Goal: Task Accomplishment & Management: Use online tool/utility

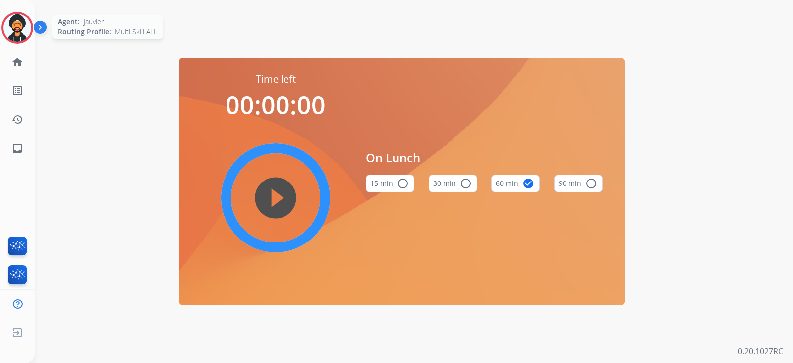
click at [13, 18] on img at bounding box center [17, 28] width 28 height 28
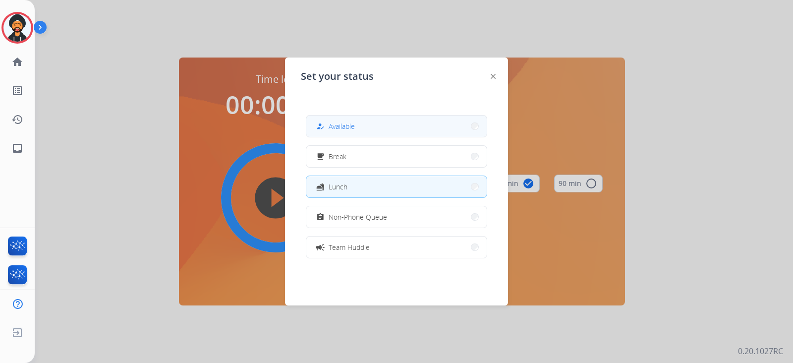
click at [327, 129] on div "how_to_reg" at bounding box center [321, 126] width 14 height 12
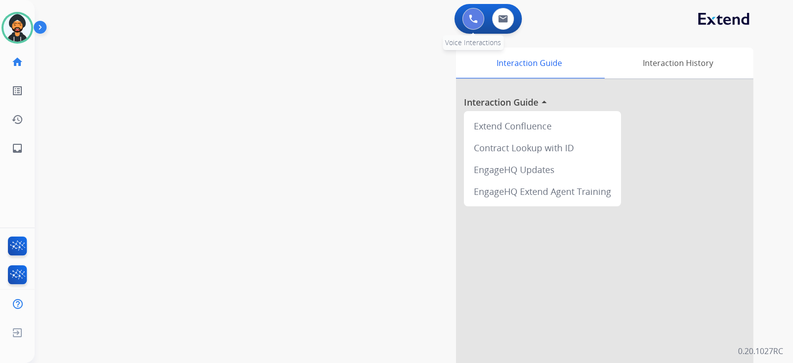
click at [469, 15] on img at bounding box center [473, 18] width 9 height 9
click at [472, 22] on img at bounding box center [473, 18] width 9 height 9
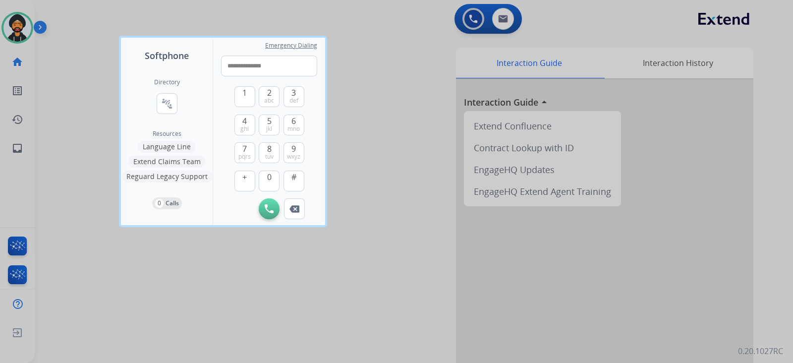
type input "**********"
click at [280, 213] on div "Initiate Call Remove Number" at bounding box center [269, 208] width 96 height 21
click at [277, 209] on button "Initiate Call" at bounding box center [269, 208] width 21 height 21
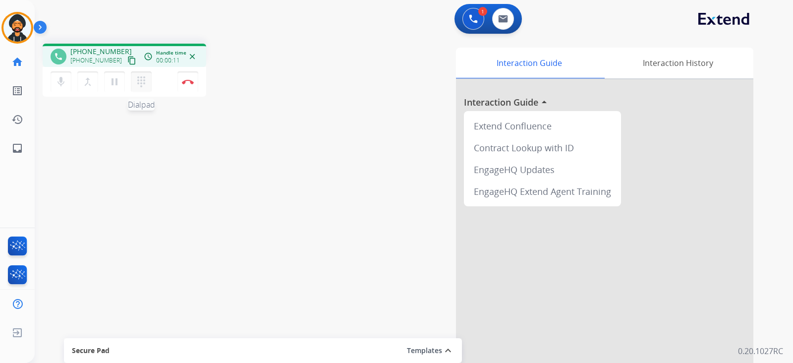
click at [132, 82] on button "dialpad Dialpad" at bounding box center [141, 81] width 21 height 21
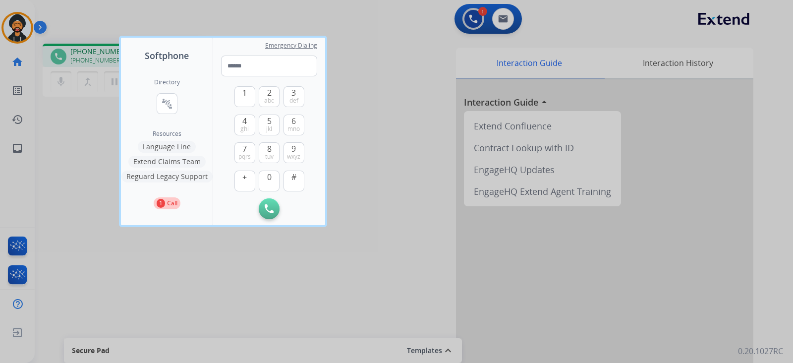
click at [301, 242] on div at bounding box center [396, 181] width 793 height 363
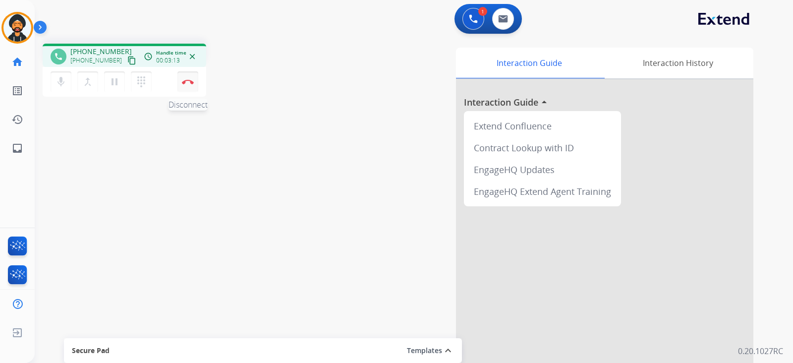
click at [189, 79] on button "Disconnect" at bounding box center [188, 81] width 21 height 21
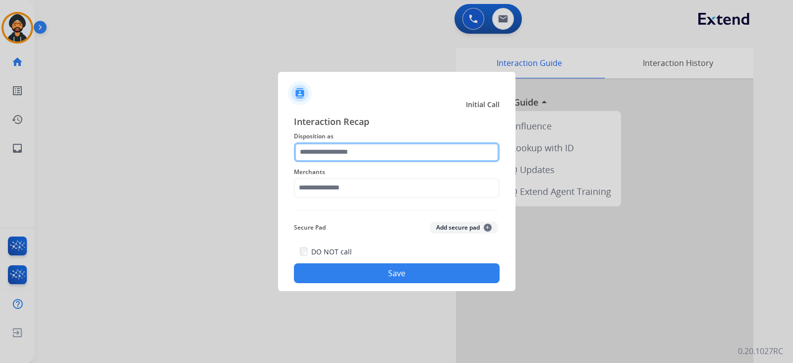
click at [313, 150] on input "text" at bounding box center [397, 152] width 206 height 20
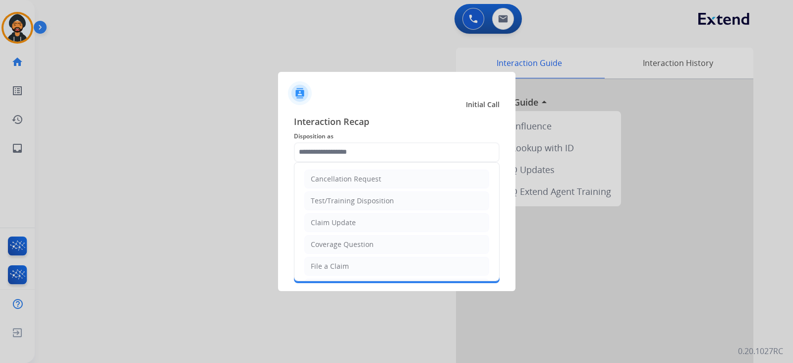
drag, startPoint x: 325, startPoint y: 222, endPoint x: 324, endPoint y: 194, distance: 27.8
click at [325, 220] on div "Claim Update" at bounding box center [333, 223] width 45 height 10
type input "**********"
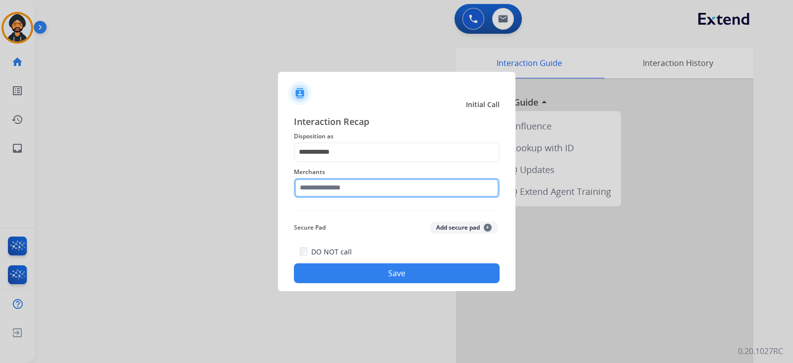
click at [325, 184] on input "text" at bounding box center [397, 188] width 206 height 20
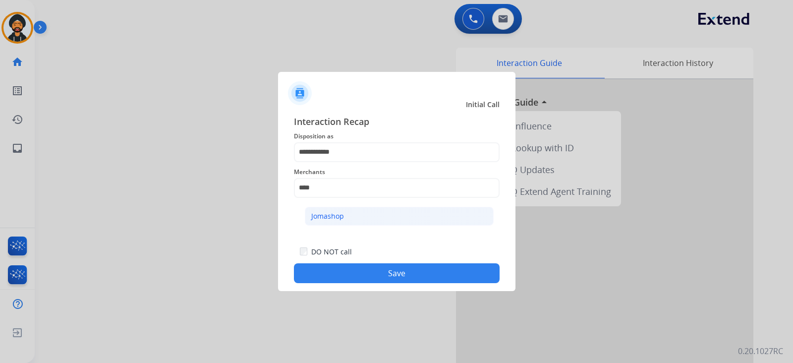
click at [350, 213] on li "Jomashop" at bounding box center [399, 216] width 189 height 19
type input "********"
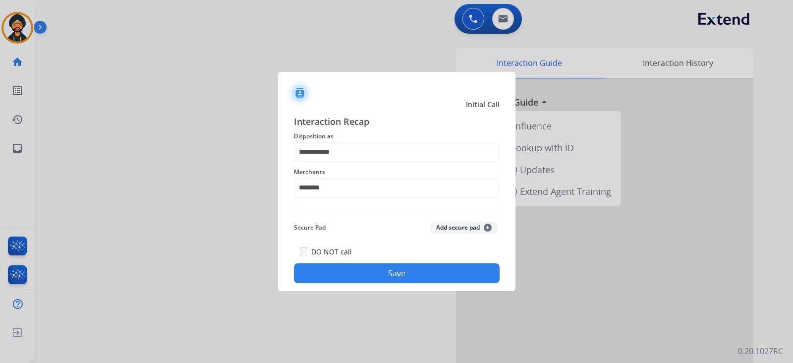
click at [351, 266] on button "Save" at bounding box center [397, 273] width 206 height 20
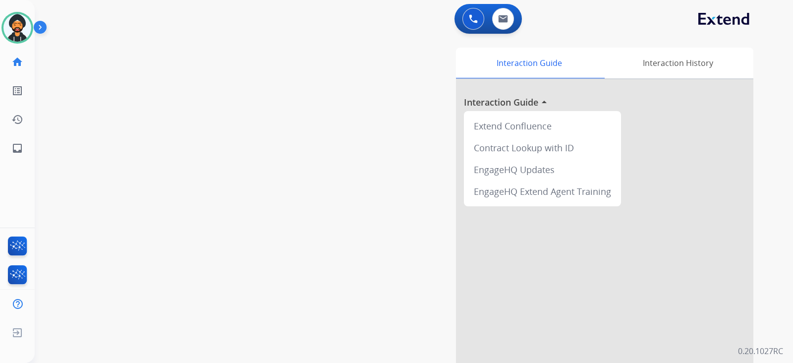
drag, startPoint x: 22, startPoint y: 22, endPoint x: 44, endPoint y: 23, distance: 21.8
click at [22, 21] on img at bounding box center [17, 28] width 28 height 28
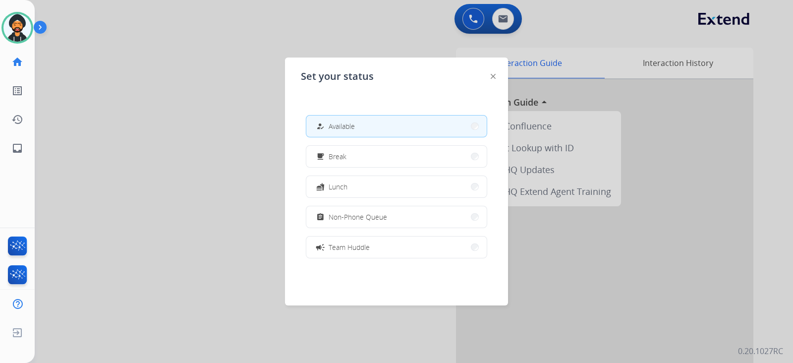
click at [345, 217] on span "Non-Phone Queue" at bounding box center [358, 217] width 59 height 10
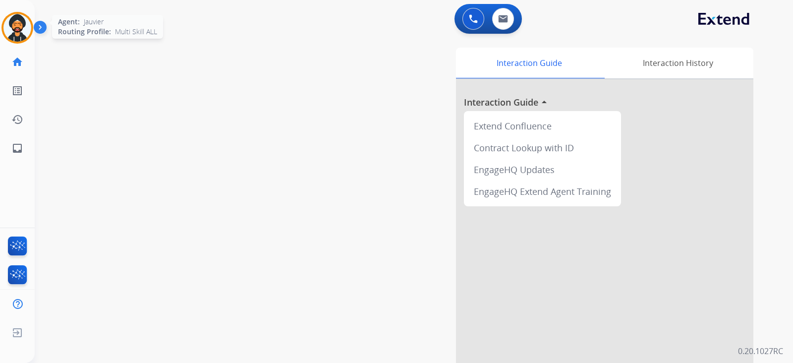
click at [13, 30] on img at bounding box center [17, 28] width 28 height 28
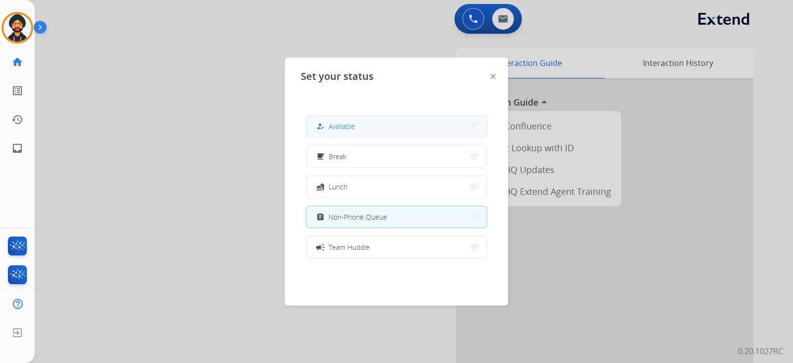
click at [370, 119] on button "how_to_reg Available" at bounding box center [396, 126] width 180 height 21
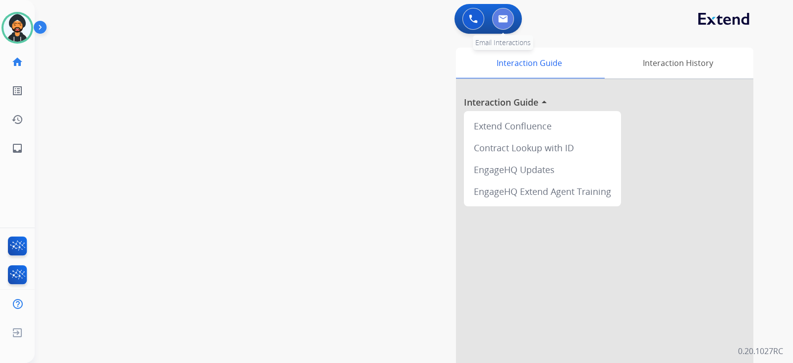
click at [503, 18] on img at bounding box center [503, 19] width 10 height 8
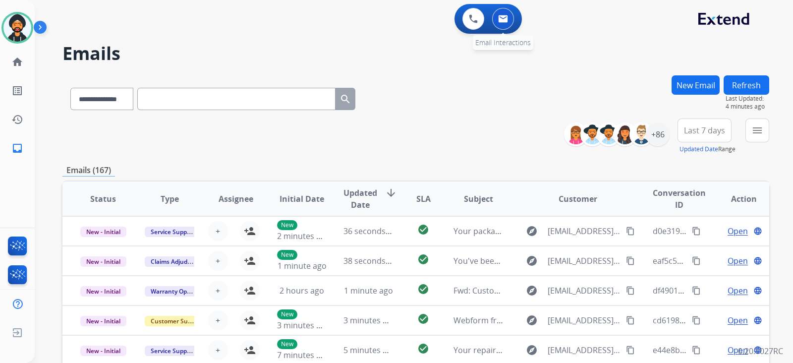
click at [503, 15] on img at bounding box center [503, 19] width 10 height 8
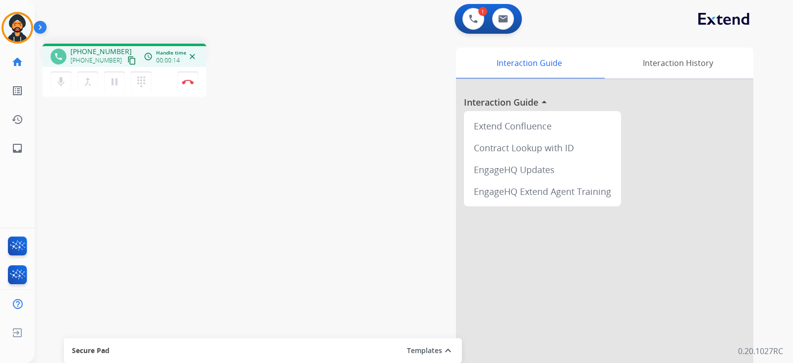
click at [127, 62] on mat-icon "content_copy" at bounding box center [131, 60] width 9 height 9
click at [127, 59] on mat-icon "content_copy" at bounding box center [131, 60] width 9 height 9
click at [183, 84] on img at bounding box center [188, 81] width 12 height 5
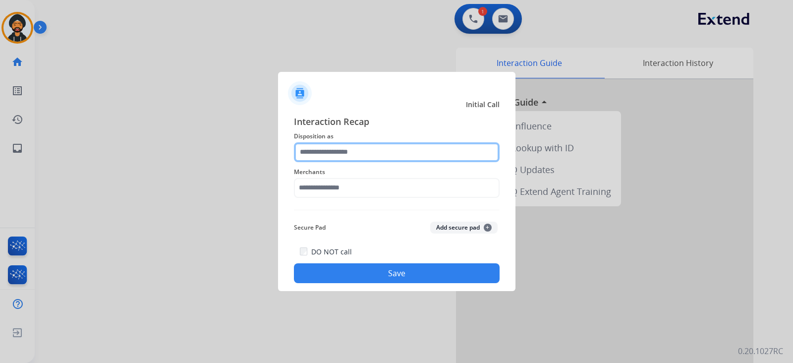
click at [310, 150] on input "text" at bounding box center [397, 152] width 206 height 20
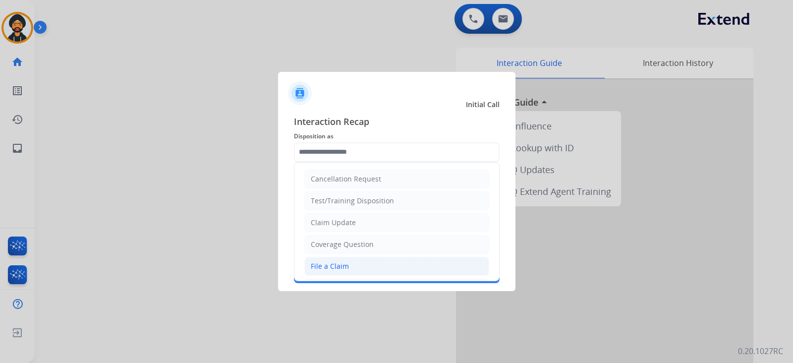
click at [344, 263] on div "File a Claim" at bounding box center [330, 266] width 38 height 10
type input "**********"
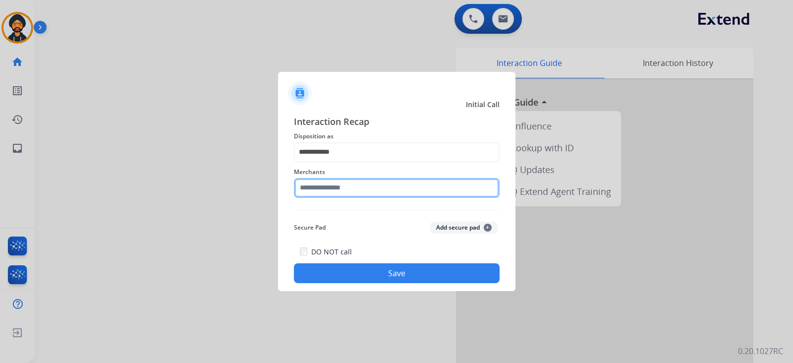
click at [327, 191] on input "text" at bounding box center [397, 188] width 206 height 20
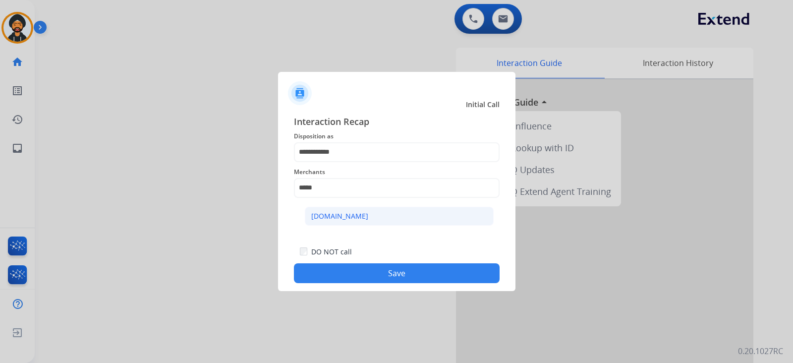
click at [334, 218] on div "[DOMAIN_NAME]" at bounding box center [339, 216] width 57 height 10
type input "**********"
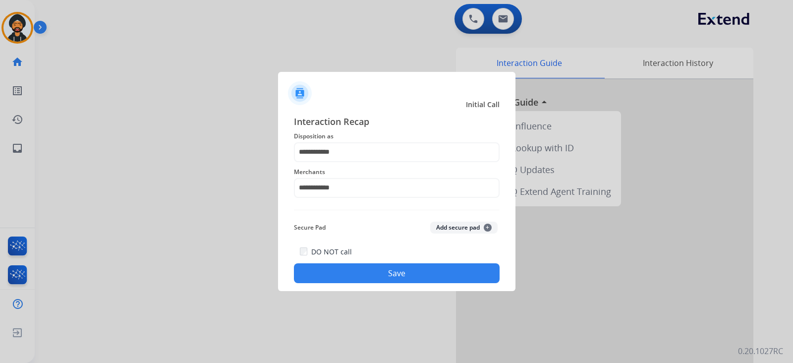
click at [342, 266] on button "Save" at bounding box center [397, 273] width 206 height 20
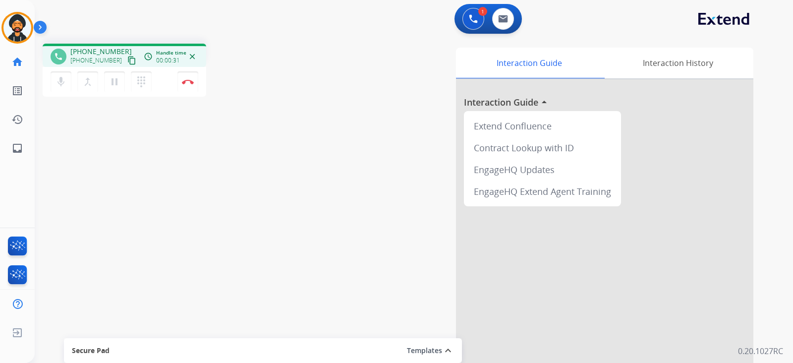
click at [127, 61] on mat-icon "content_copy" at bounding box center [131, 60] width 9 height 9
click at [188, 86] on button "Disconnect" at bounding box center [188, 81] width 21 height 21
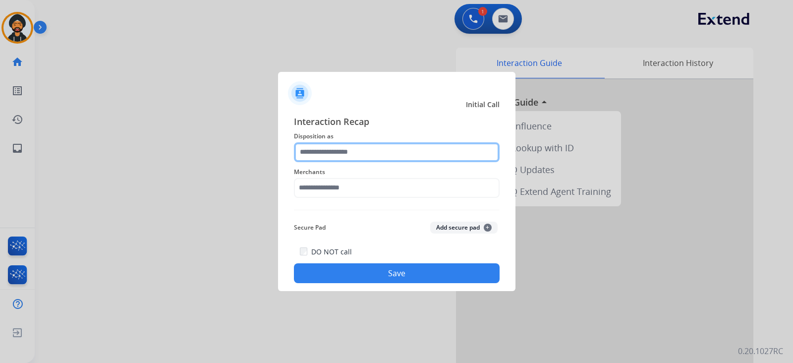
click at [350, 142] on input "text" at bounding box center [397, 152] width 206 height 20
click at [374, 157] on input "text" at bounding box center [397, 152] width 206 height 20
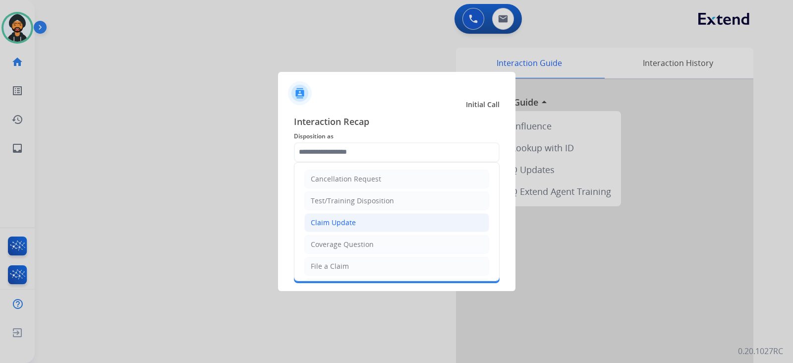
click at [333, 225] on div "Claim Update" at bounding box center [333, 223] width 45 height 10
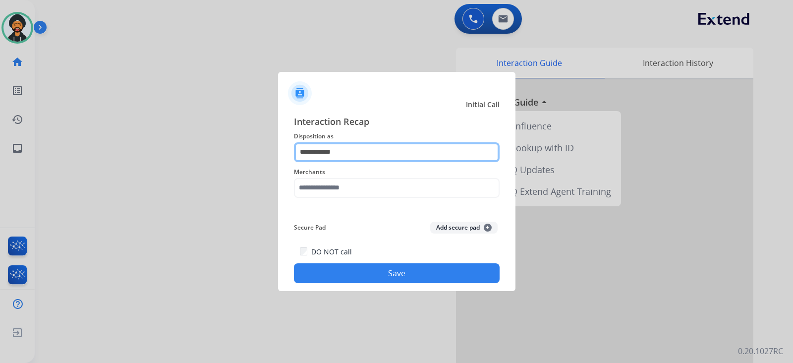
click at [327, 152] on input "**********" at bounding box center [397, 152] width 206 height 20
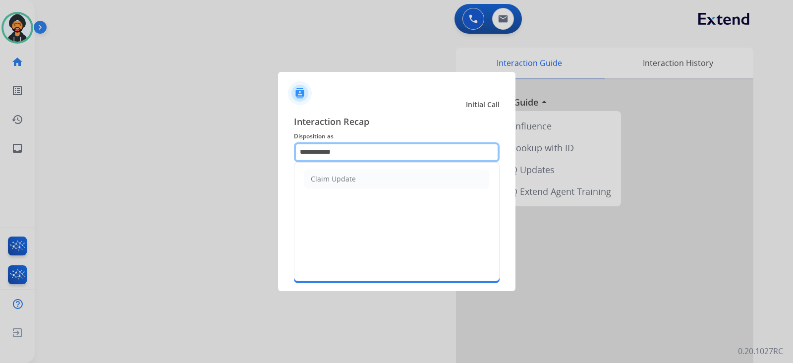
click at [326, 152] on input "**********" at bounding box center [397, 152] width 206 height 20
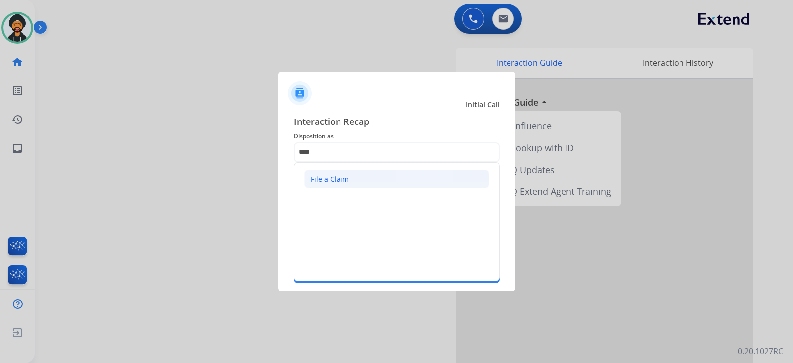
click at [330, 179] on div "File a Claim" at bounding box center [330, 179] width 38 height 10
type input "**********"
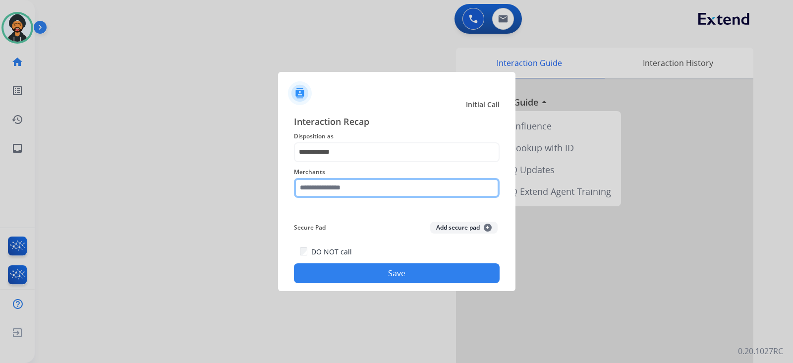
click at [330, 182] on input "text" at bounding box center [397, 188] width 206 height 20
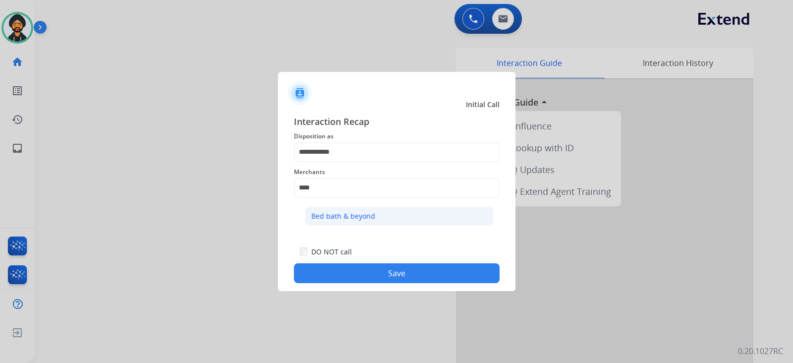
click at [364, 211] on div "Bed bath & beyond" at bounding box center [343, 216] width 64 height 10
type input "**********"
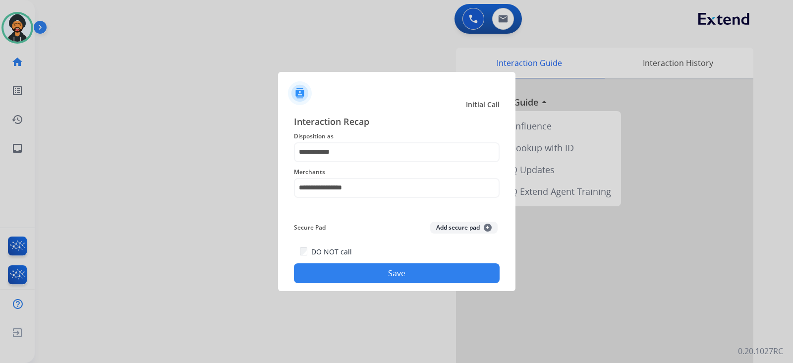
click at [381, 271] on button "Save" at bounding box center [397, 273] width 206 height 20
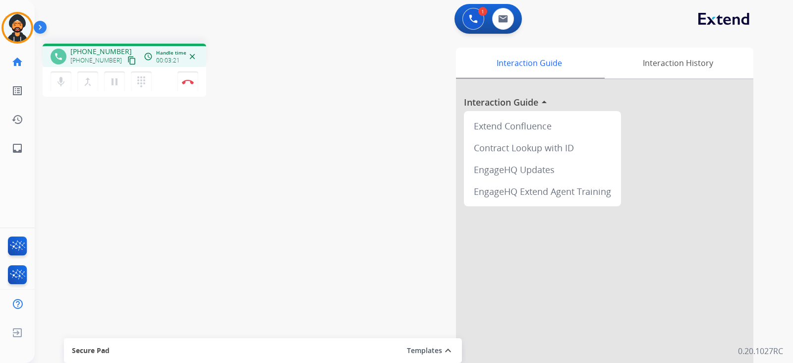
click at [127, 60] on mat-icon "content_copy" at bounding box center [131, 60] width 9 height 9
click at [136, 82] on mat-icon "dialpad" at bounding box center [141, 82] width 12 height 12
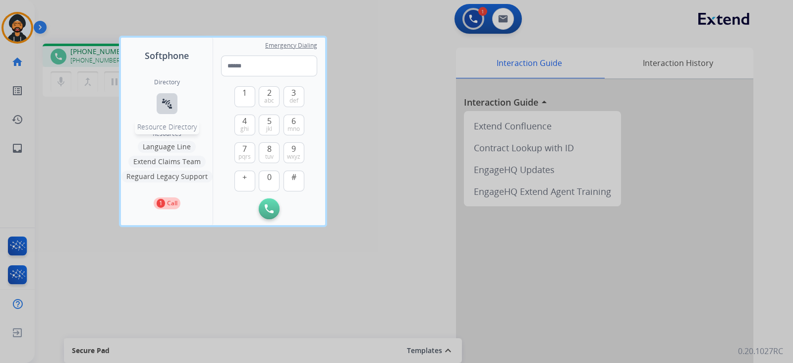
click at [163, 101] on mat-icon "connect_without_contact" at bounding box center [167, 104] width 12 height 12
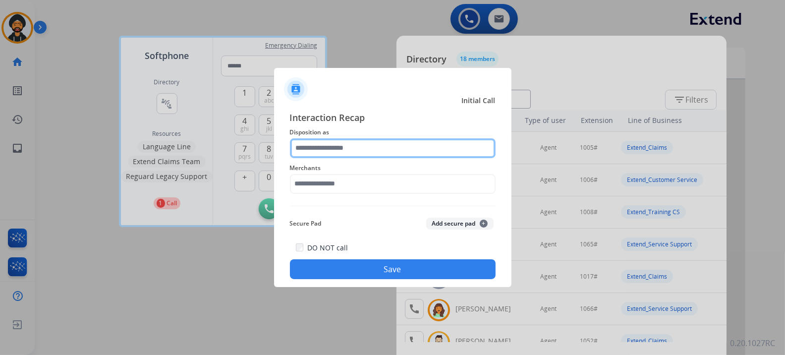
click at [357, 150] on input "text" at bounding box center [393, 148] width 206 height 20
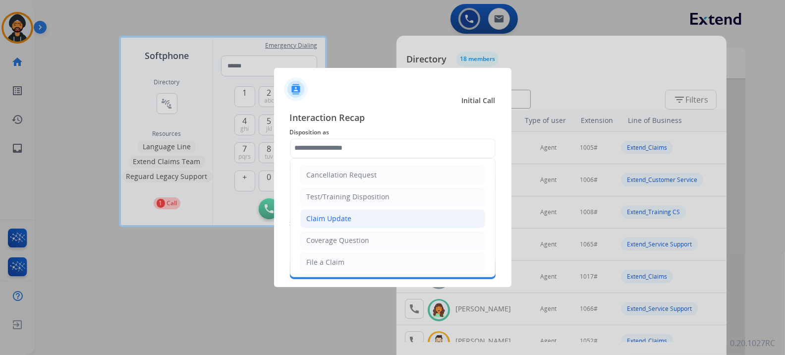
click at [347, 219] on div "Claim Update" at bounding box center [329, 219] width 45 height 10
type input "**********"
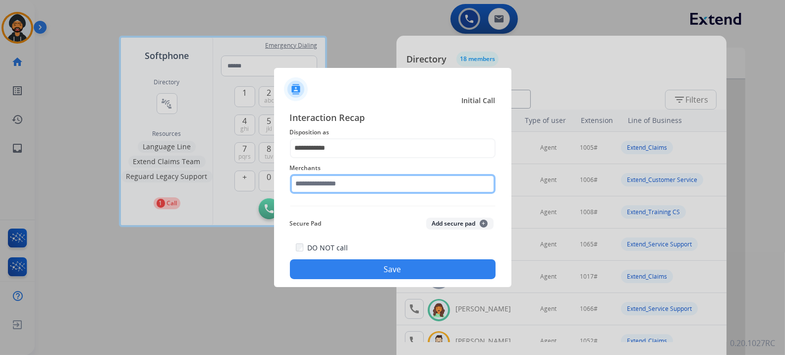
click at [340, 190] on input "text" at bounding box center [393, 184] width 206 height 20
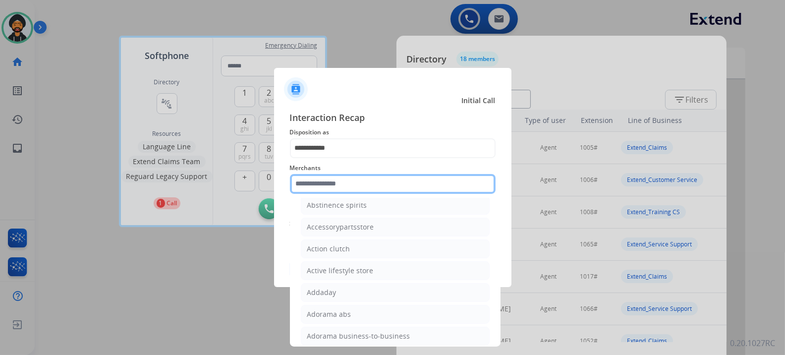
scroll to position [204, 0]
click at [384, 176] on input "text" at bounding box center [393, 184] width 206 height 20
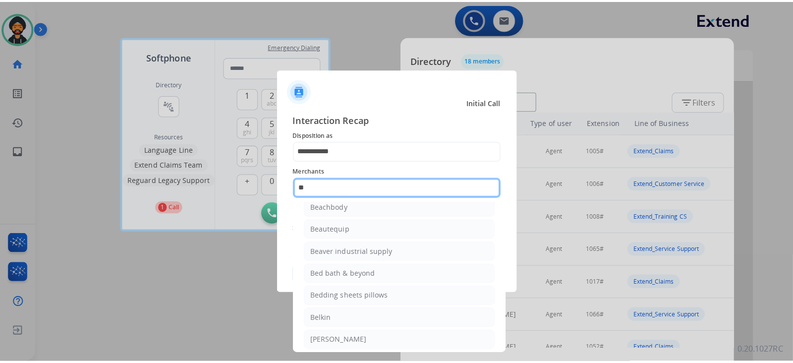
scroll to position [0, 0]
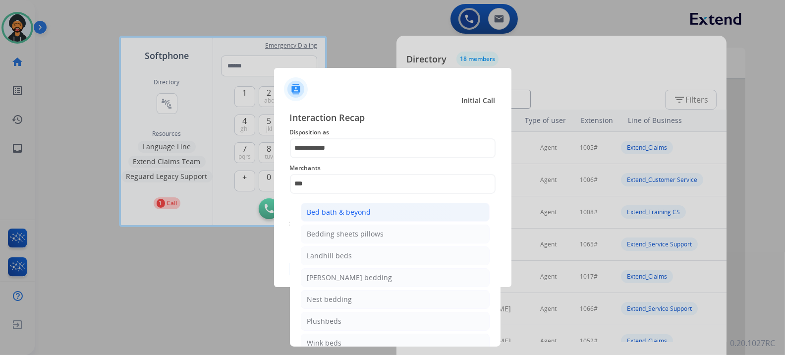
click at [388, 211] on li "Bed bath & beyond" at bounding box center [395, 212] width 189 height 19
type input "**********"
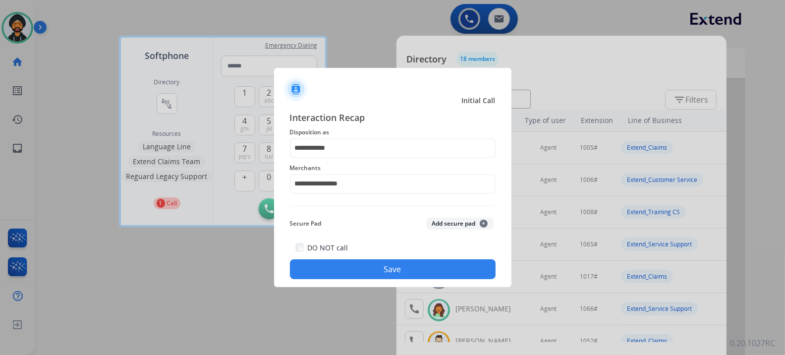
click at [370, 272] on button "Save" at bounding box center [393, 269] width 206 height 20
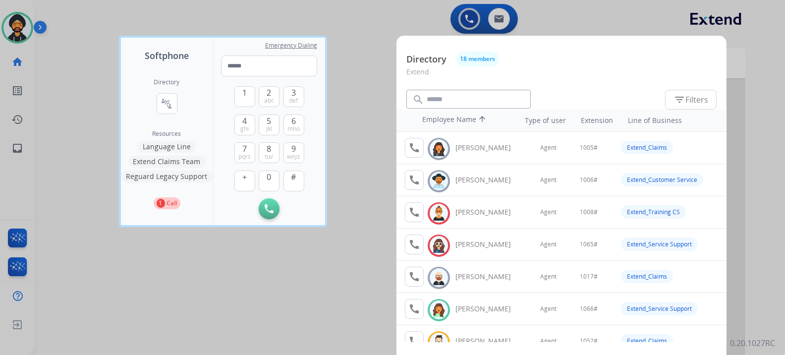
click at [171, 308] on div at bounding box center [392, 177] width 785 height 355
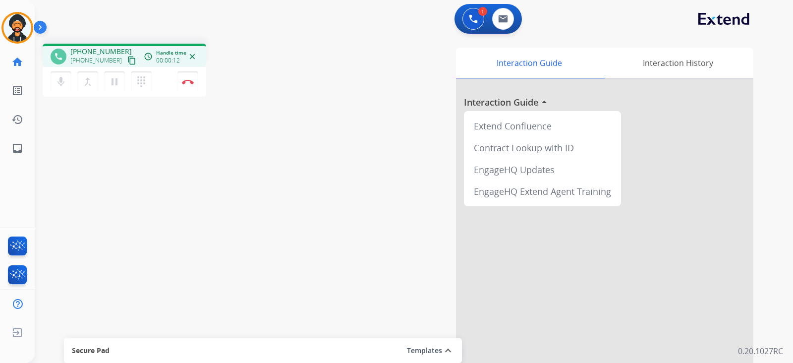
click at [127, 56] on mat-icon "content_copy" at bounding box center [131, 60] width 9 height 9
click at [186, 82] on img at bounding box center [188, 81] width 12 height 5
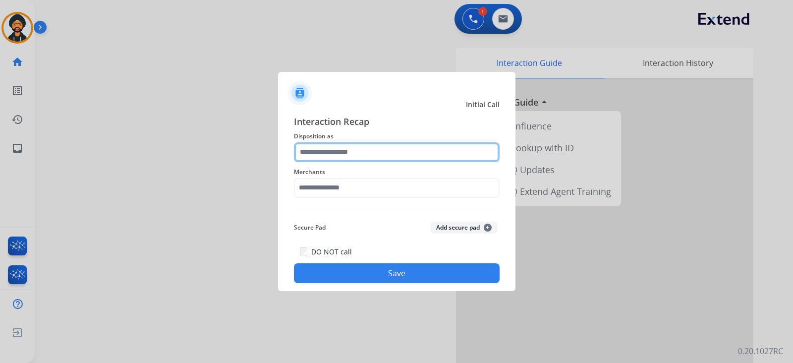
drag, startPoint x: 326, startPoint y: 152, endPoint x: 328, endPoint y: 159, distance: 6.9
click at [327, 155] on input "text" at bounding box center [397, 152] width 206 height 20
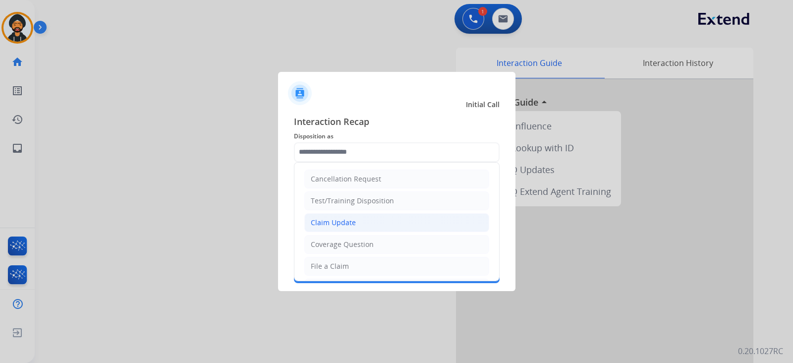
drag, startPoint x: 360, startPoint y: 225, endPoint x: 358, endPoint y: 219, distance: 5.7
click at [359, 222] on li "Claim Update" at bounding box center [396, 222] width 185 height 19
type input "**********"
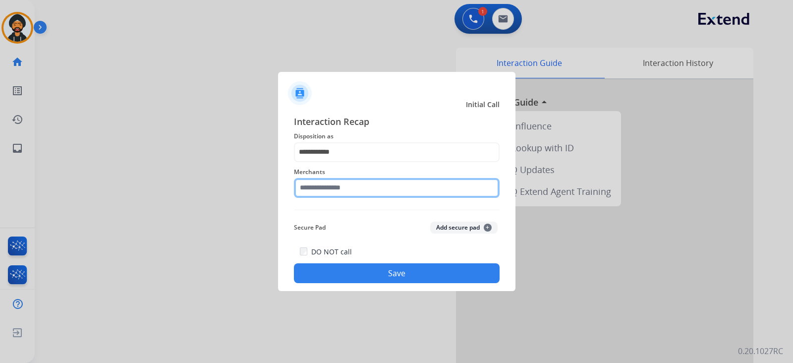
click at [322, 181] on input "text" at bounding box center [397, 188] width 206 height 20
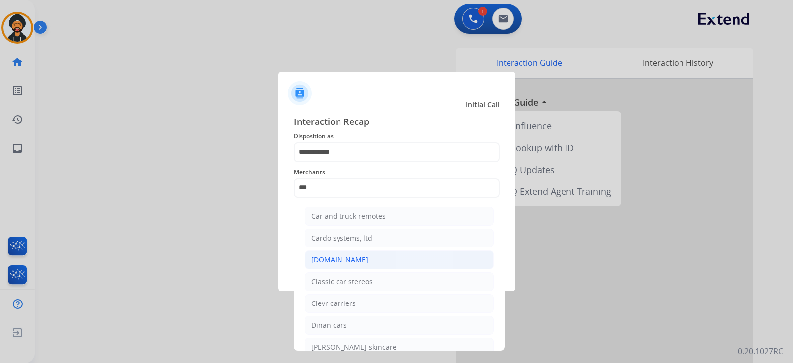
click at [359, 259] on li "[DOMAIN_NAME]" at bounding box center [399, 259] width 189 height 19
type input "**********"
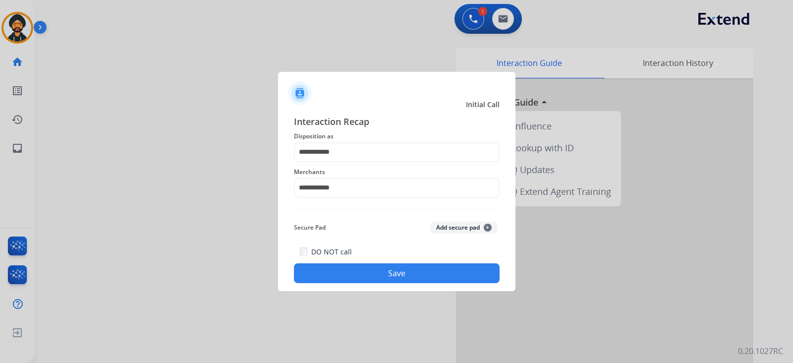
click at [359, 274] on button "Save" at bounding box center [397, 273] width 206 height 20
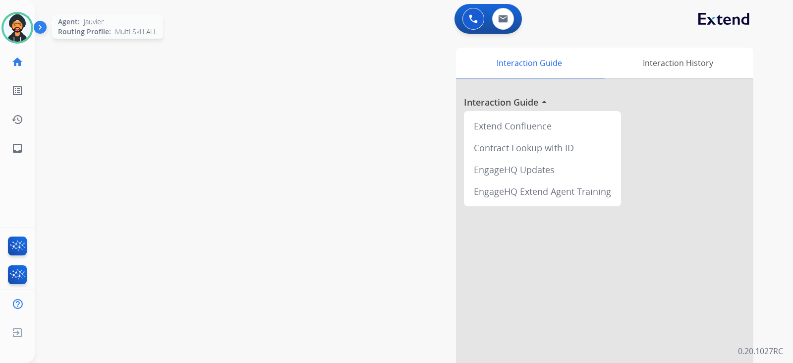
click at [23, 30] on img at bounding box center [17, 28] width 28 height 28
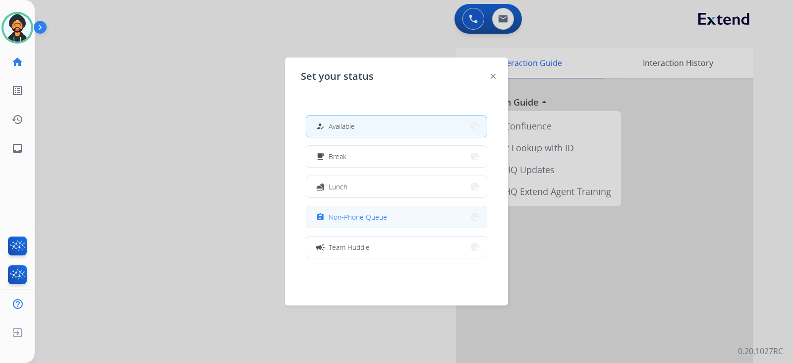
click at [387, 218] on span "Non-Phone Queue" at bounding box center [358, 217] width 59 height 10
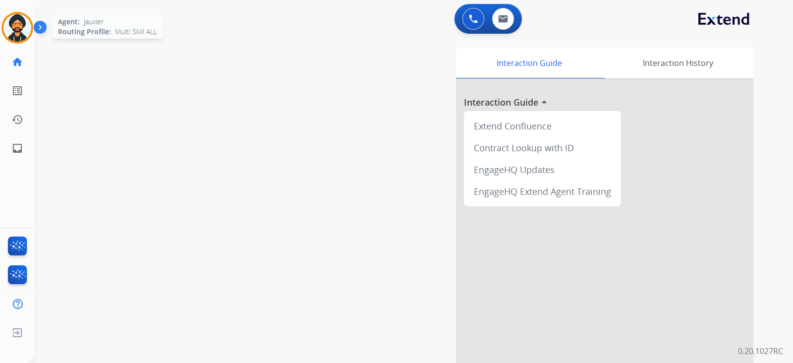
click at [18, 17] on img at bounding box center [17, 28] width 28 height 28
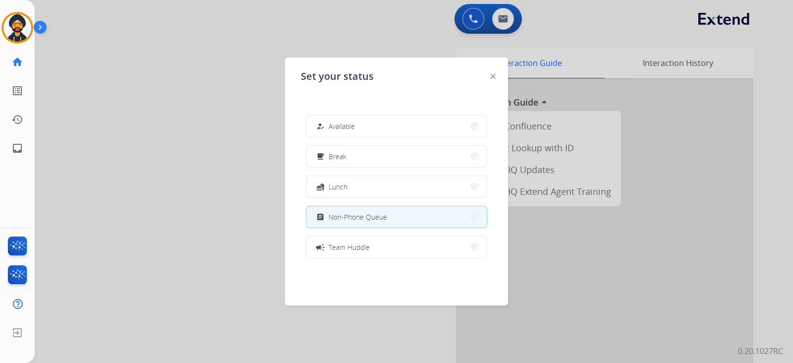
click at [411, 227] on div "assignment Non-Phone Queue" at bounding box center [396, 217] width 181 height 22
click at [30, 16] on div "Agent: Jauvier Routing Profile: Multi Skill ALL" at bounding box center [17, 28] width 32 height 32
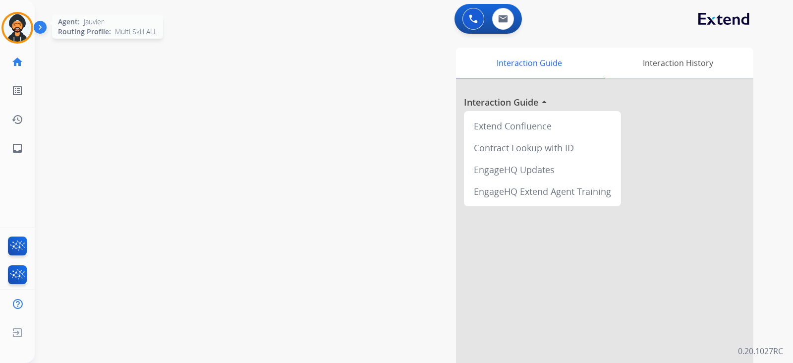
click at [20, 17] on img at bounding box center [17, 28] width 28 height 28
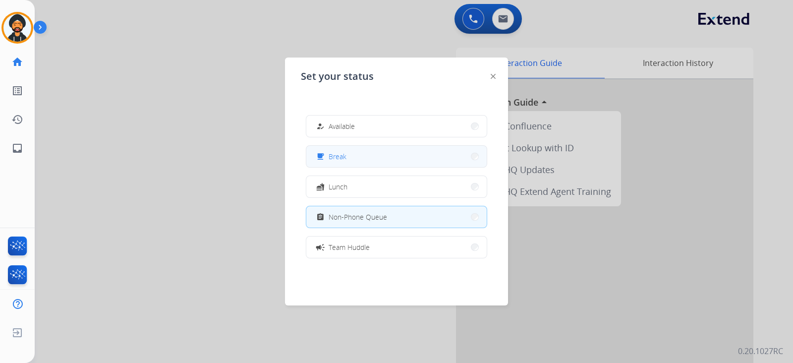
click at [374, 166] on div "free_breakfast Break" at bounding box center [396, 156] width 181 height 22
click at [393, 157] on button "free_breakfast Break" at bounding box center [396, 156] width 180 height 21
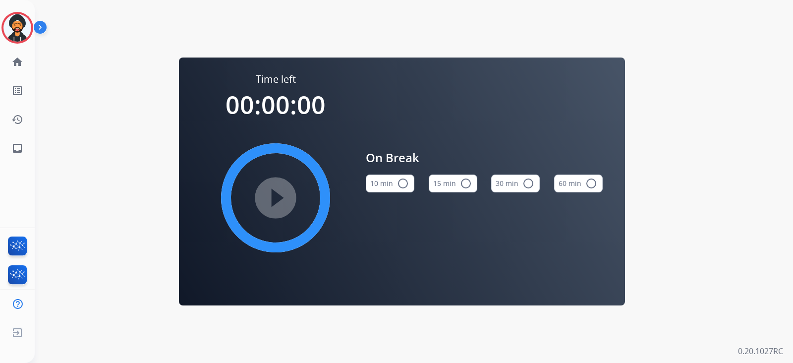
click at [461, 181] on mat-icon "radio_button_unchecked" at bounding box center [466, 184] width 12 height 12
click at [270, 193] on mat-icon "play_circle_filled" at bounding box center [276, 198] width 12 height 12
click at [19, 18] on img at bounding box center [17, 28] width 28 height 28
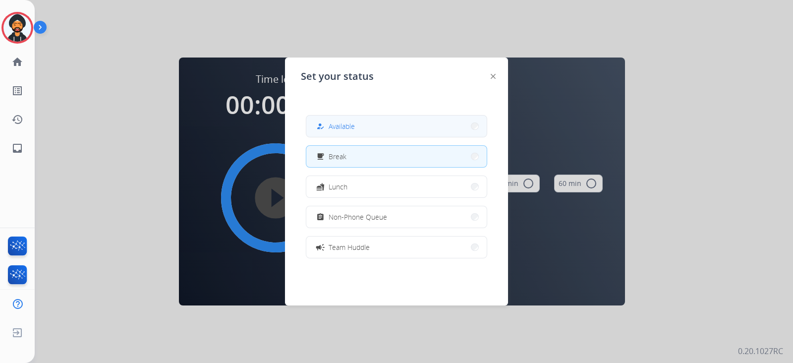
click at [364, 119] on button "how_to_reg Available" at bounding box center [396, 126] width 180 height 21
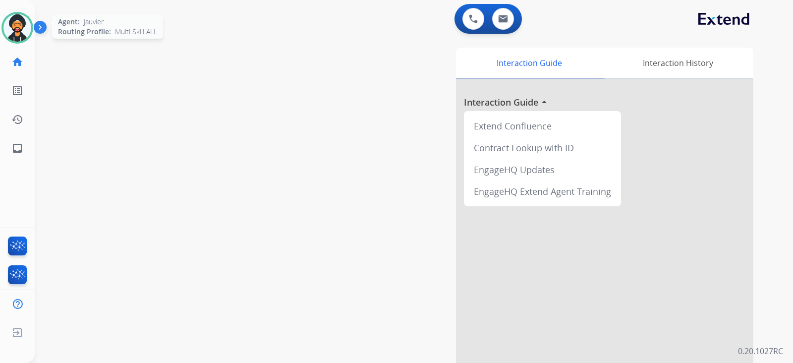
click at [27, 38] on div at bounding box center [17, 28] width 32 height 32
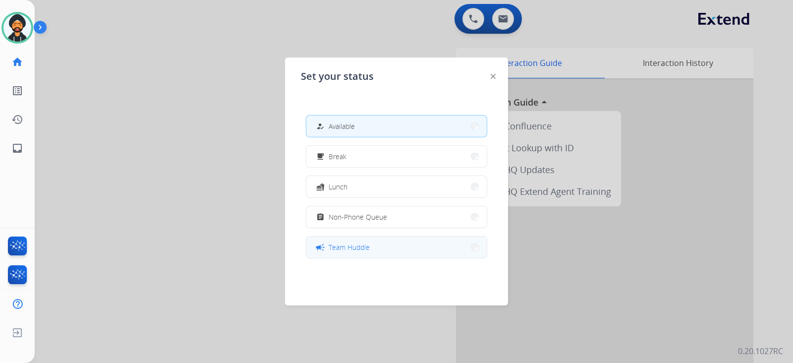
click at [368, 247] on span "Team Huddle" at bounding box center [349, 247] width 41 height 10
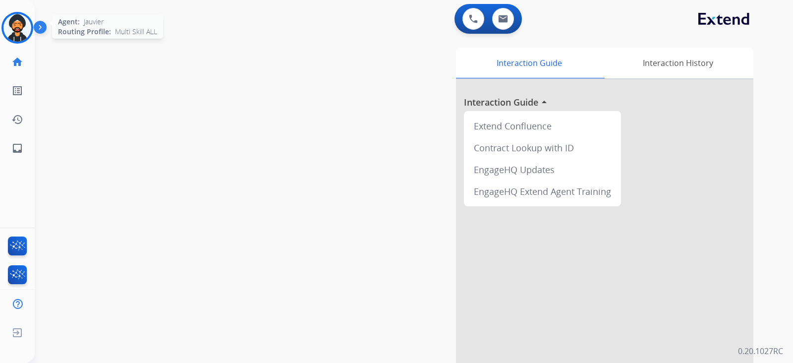
click at [20, 26] on img at bounding box center [17, 28] width 28 height 28
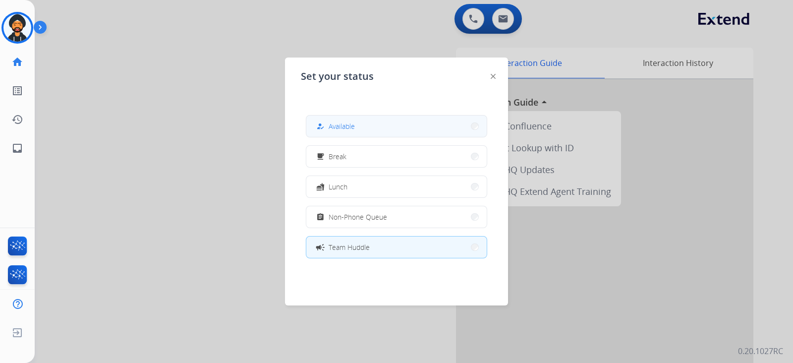
click at [350, 127] on span "Available" at bounding box center [342, 126] width 26 height 10
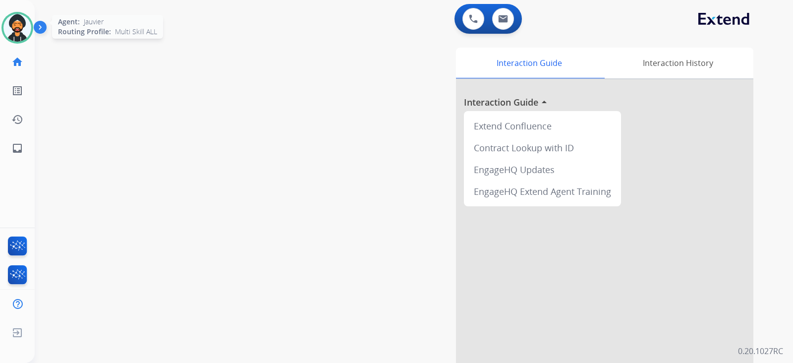
click at [6, 40] on div "Agent: Jauvier Routing Profile: Multi Skill ALL" at bounding box center [17, 28] width 32 height 32
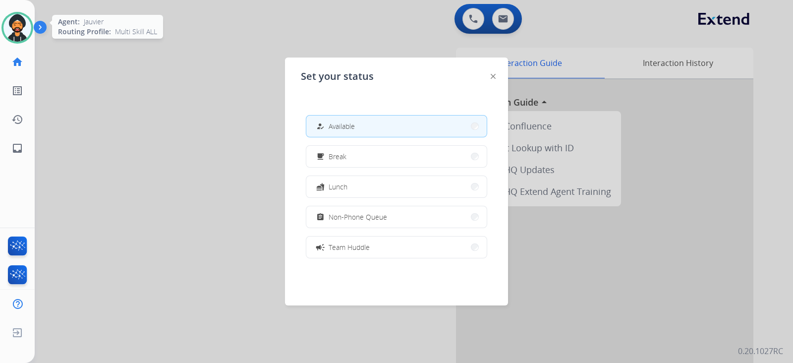
click at [18, 26] on img at bounding box center [17, 28] width 28 height 28
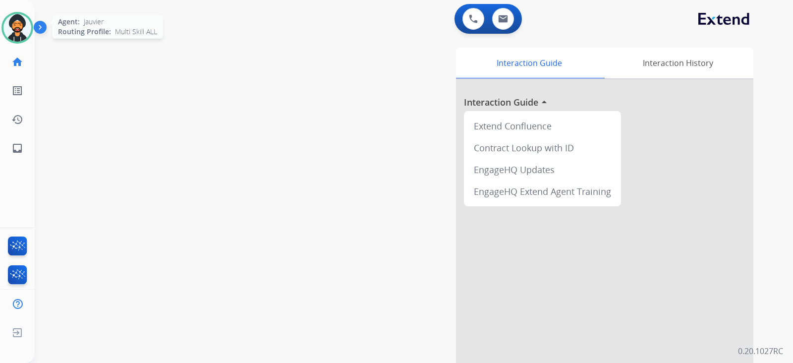
click at [22, 33] on img at bounding box center [17, 28] width 28 height 28
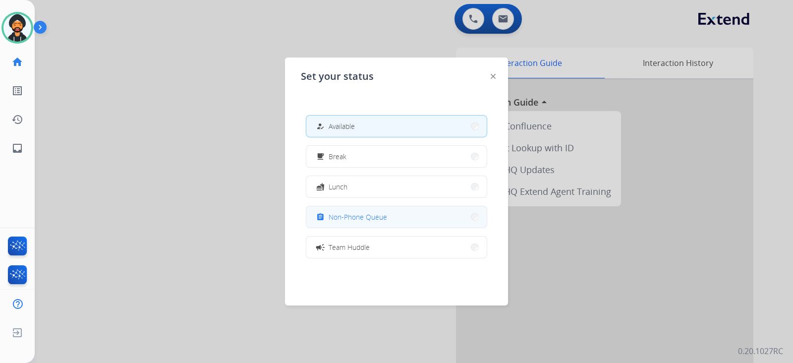
click at [387, 219] on button "assignment Non-Phone Queue" at bounding box center [396, 216] width 180 height 21
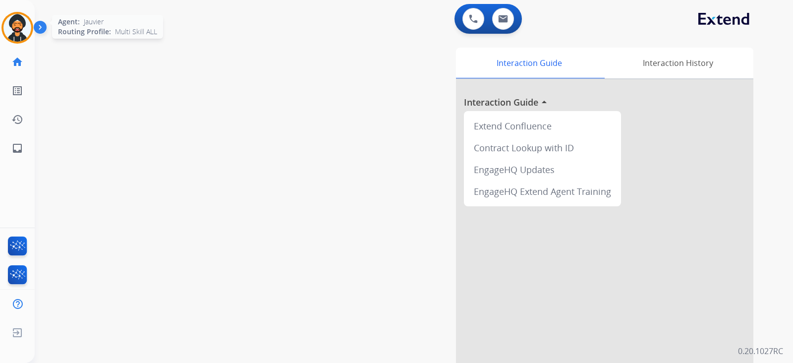
click at [23, 18] on img at bounding box center [17, 28] width 28 height 28
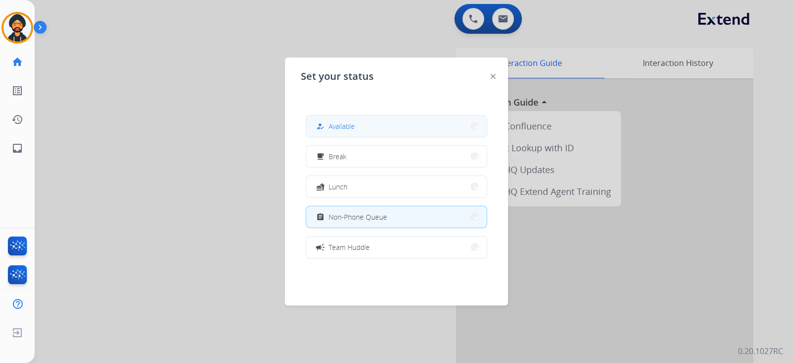
click at [373, 126] on button "how_to_reg Available" at bounding box center [396, 126] width 180 height 21
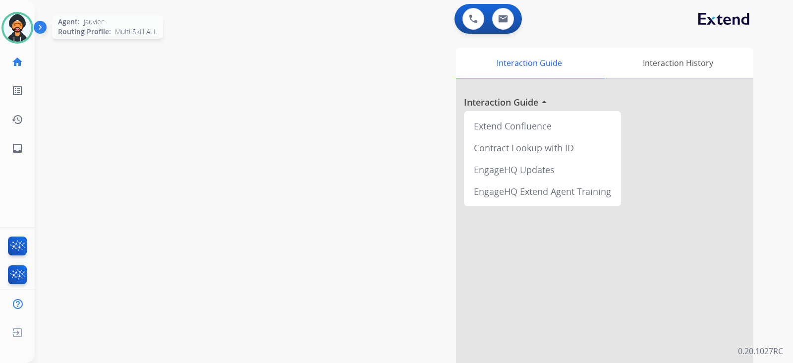
click at [17, 24] on img at bounding box center [17, 28] width 28 height 28
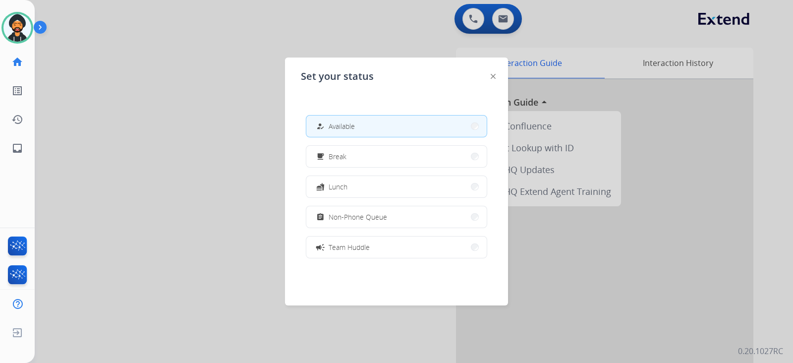
click at [203, 103] on div at bounding box center [396, 181] width 793 height 363
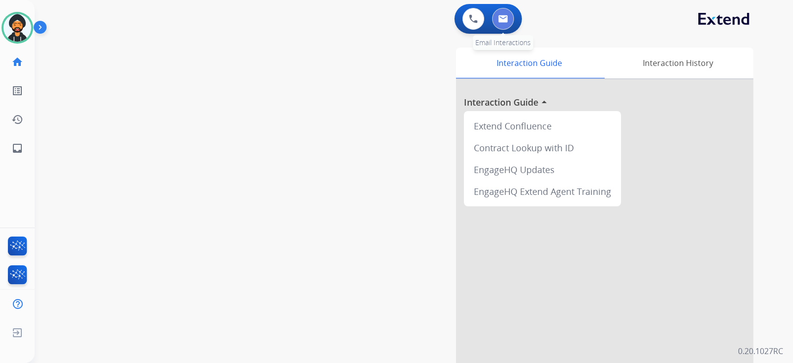
click at [505, 23] on button at bounding box center [503, 19] width 22 height 22
select select "**********"
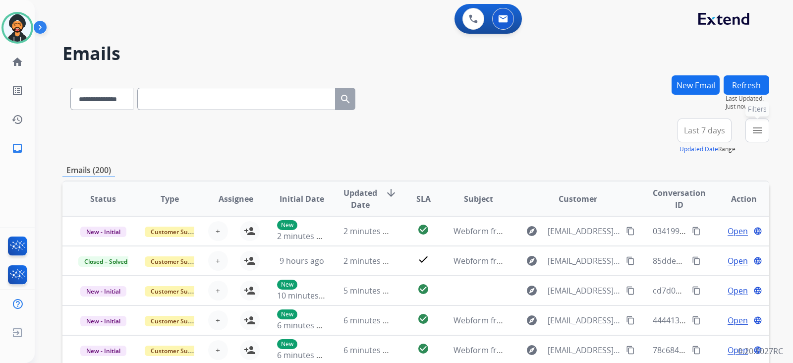
click at [749, 127] on button "menu Filters" at bounding box center [758, 131] width 24 height 24
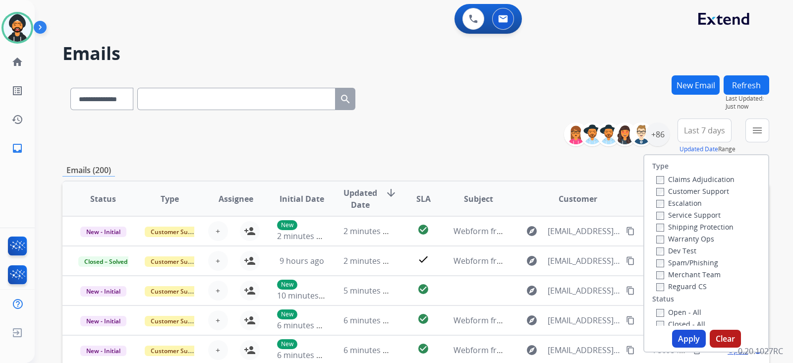
scroll to position [123, 0]
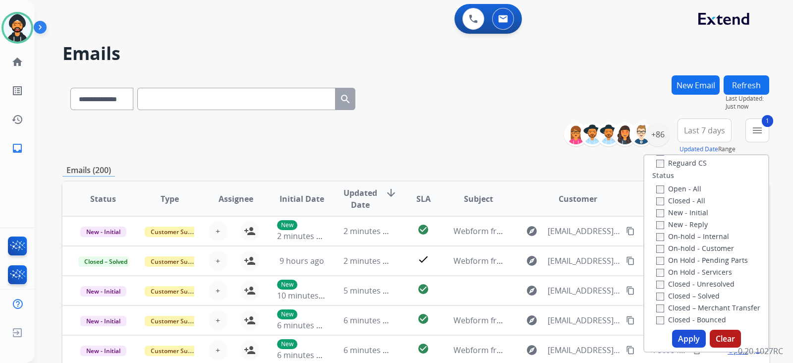
click at [679, 330] on button "Apply" at bounding box center [689, 339] width 34 height 18
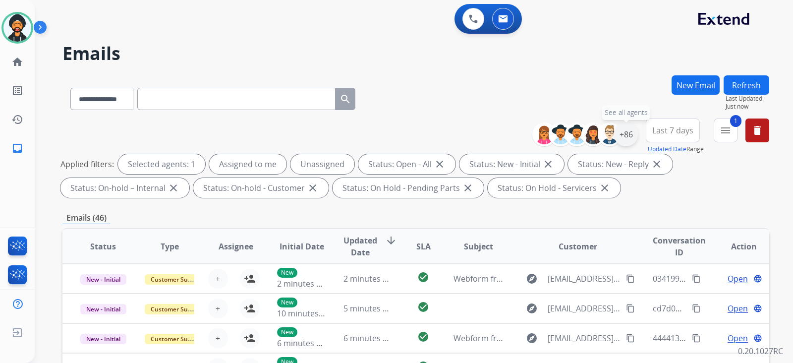
click at [632, 129] on div "+86" at bounding box center [626, 134] width 24 height 24
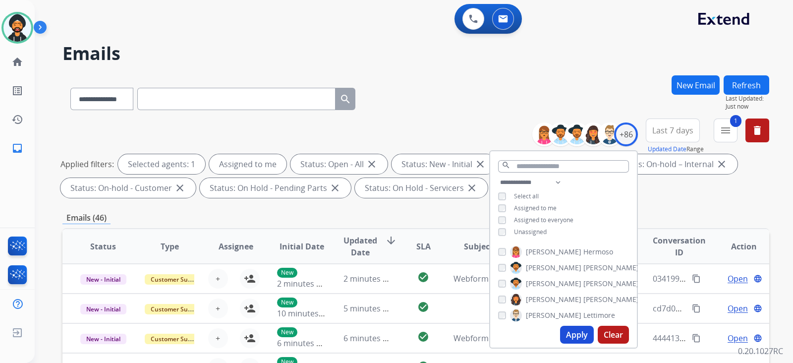
click at [571, 332] on button "Apply" at bounding box center [577, 335] width 34 height 18
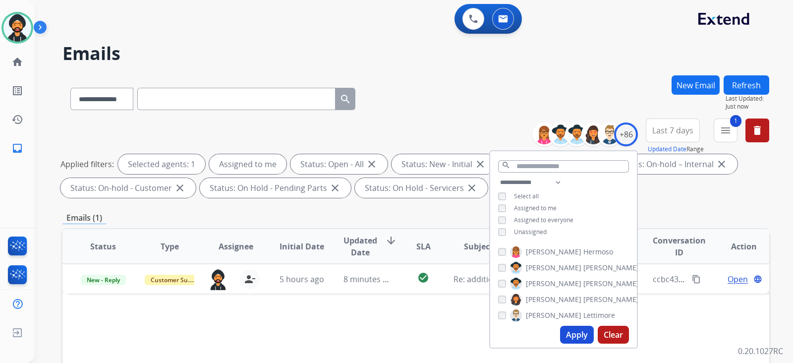
drag, startPoint x: 456, startPoint y: 84, endPoint x: 467, endPoint y: 93, distance: 14.1
click at [456, 83] on div "**********" at bounding box center [415, 96] width 707 height 43
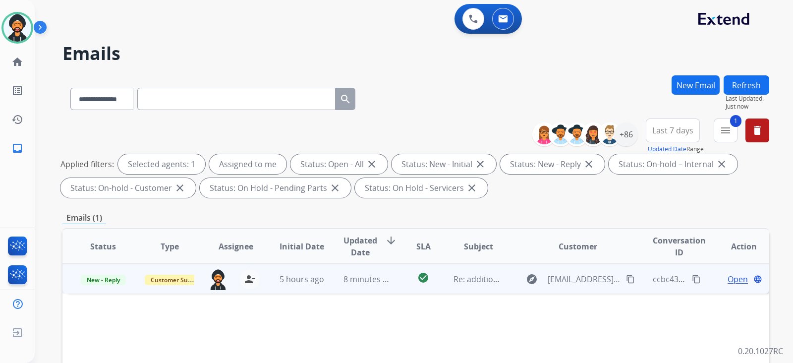
click at [728, 280] on span "Open" at bounding box center [738, 279] width 20 height 12
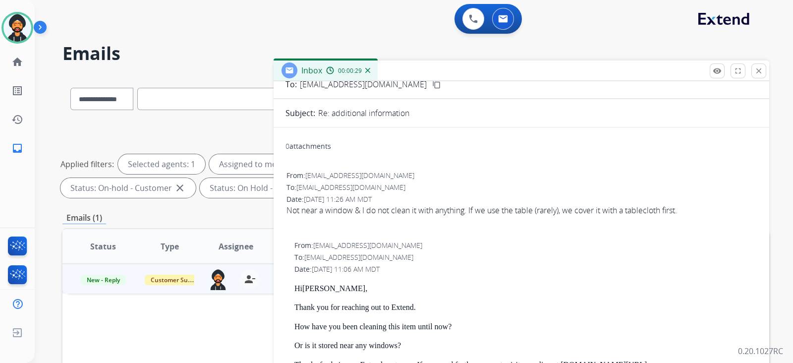
scroll to position [0, 0]
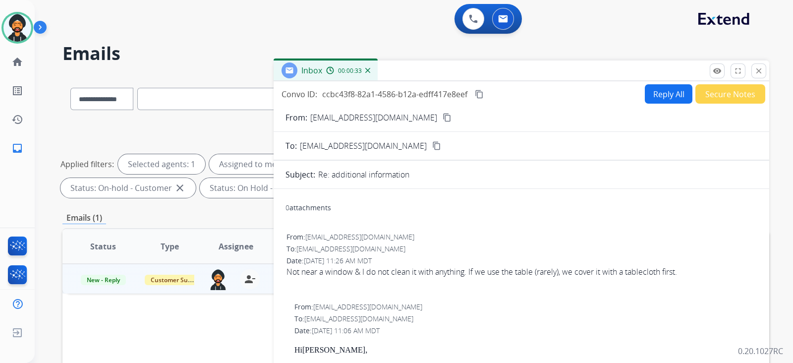
click at [443, 115] on mat-icon "content_copy" at bounding box center [447, 117] width 9 height 9
click at [760, 70] on mat-icon "close" at bounding box center [759, 70] width 9 height 9
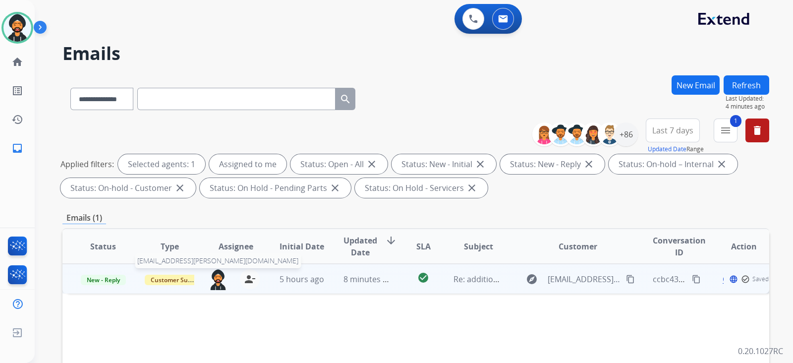
click at [222, 277] on img at bounding box center [218, 279] width 20 height 21
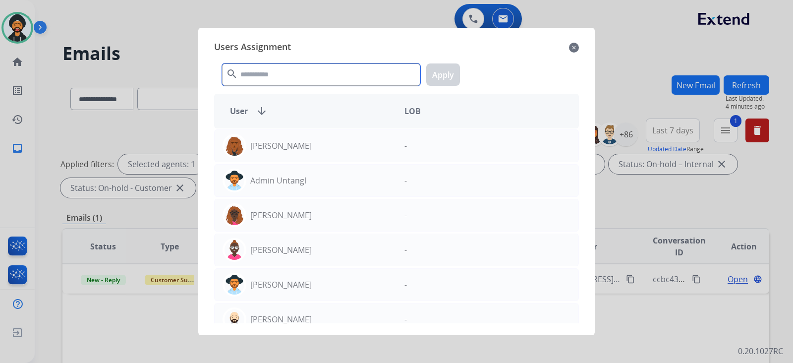
click at [288, 80] on input "text" at bounding box center [321, 74] width 198 height 22
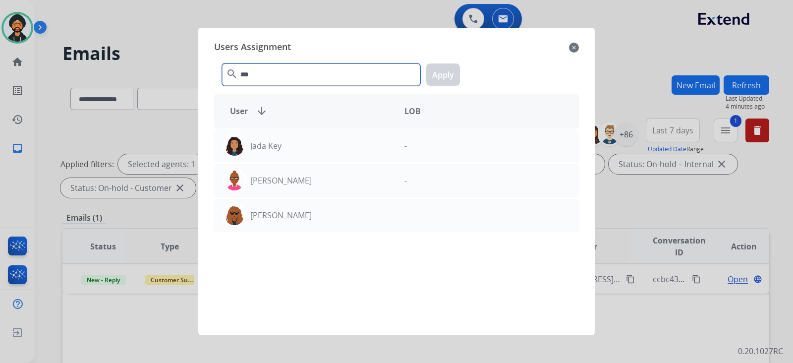
type input "***"
click at [578, 51] on mat-icon "close" at bounding box center [574, 48] width 10 height 12
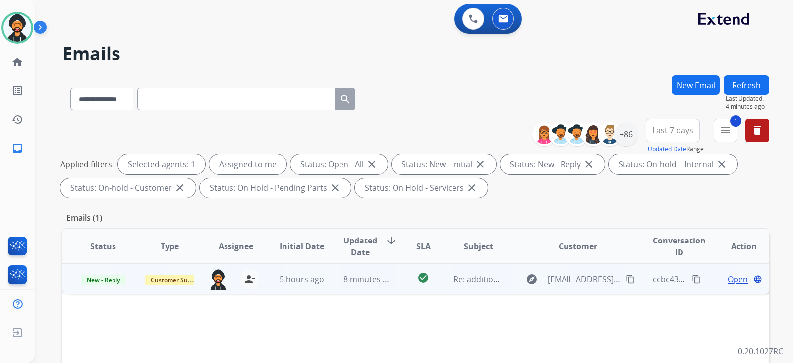
click at [728, 280] on span "Open" at bounding box center [738, 279] width 20 height 12
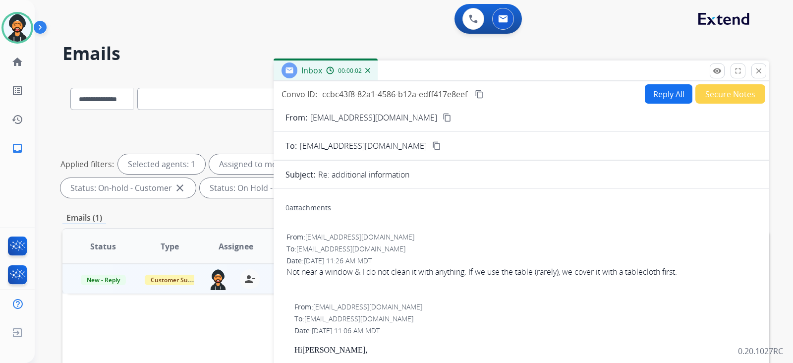
select select "**********"
click at [650, 91] on button "Reply All" at bounding box center [669, 93] width 48 height 19
select select "**********"
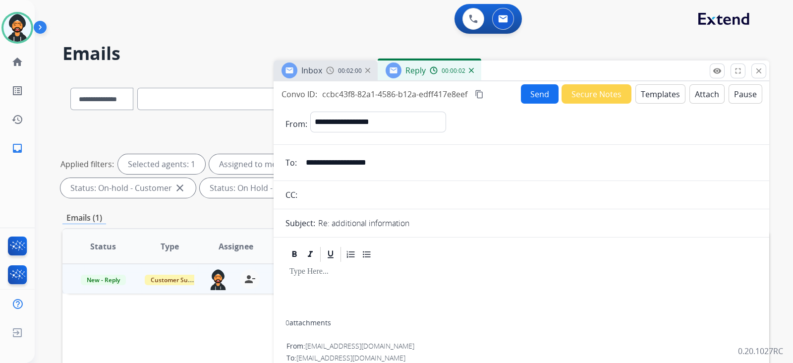
click at [667, 93] on button "Templates" at bounding box center [661, 93] width 50 height 19
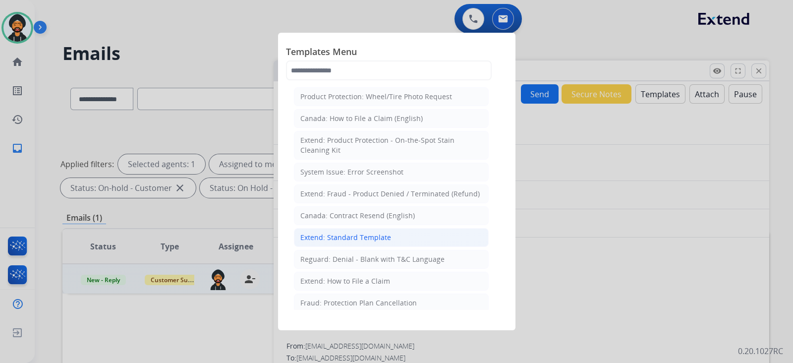
click at [383, 236] on div "Extend: Standard Template" at bounding box center [345, 238] width 91 height 10
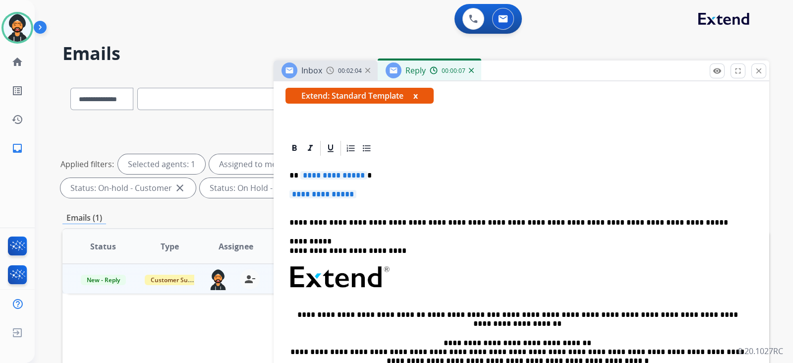
scroll to position [186, 0]
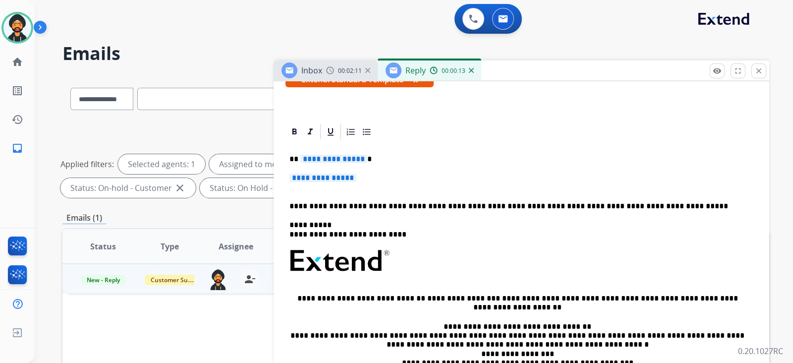
click at [325, 157] on span "**********" at bounding box center [333, 159] width 67 height 8
click at [328, 175] on span "**********" at bounding box center [323, 178] width 67 height 8
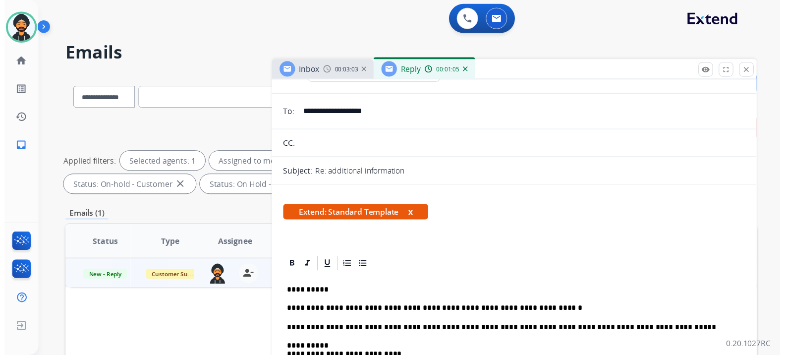
scroll to position [0, 0]
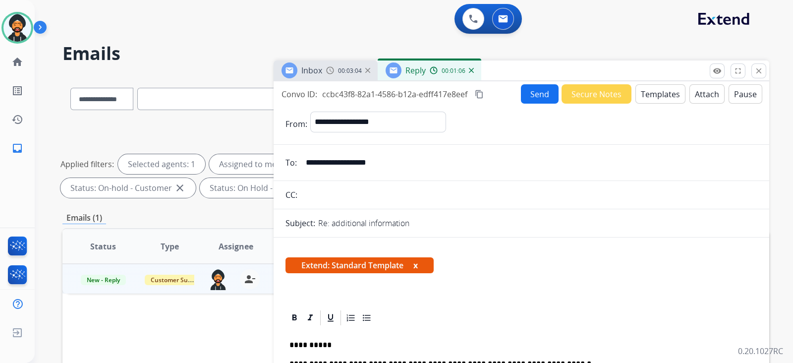
click at [533, 96] on button "Send" at bounding box center [540, 93] width 38 height 19
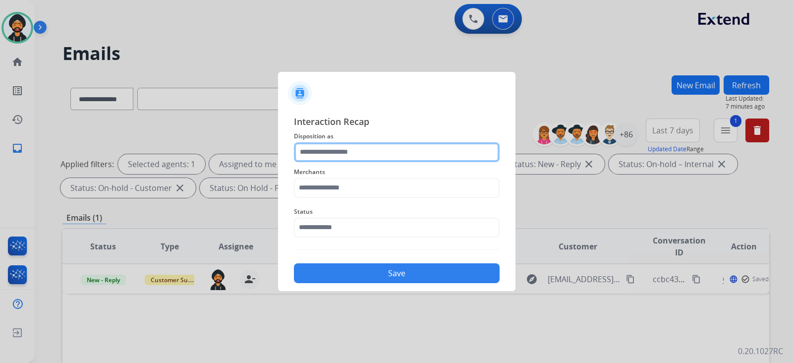
click at [372, 151] on input "text" at bounding box center [397, 152] width 206 height 20
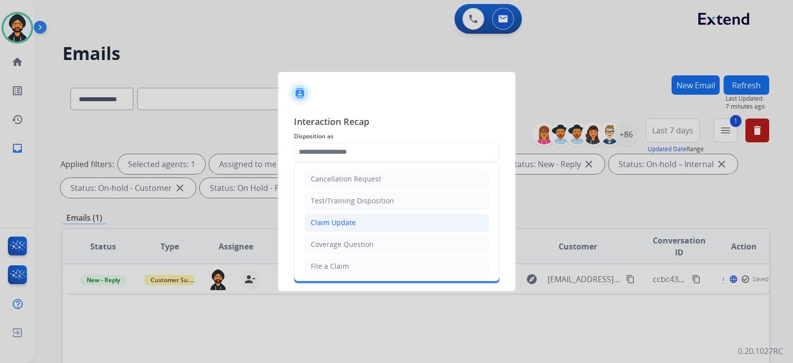
click at [340, 218] on div "Claim Update" at bounding box center [333, 223] width 45 height 10
type input "**********"
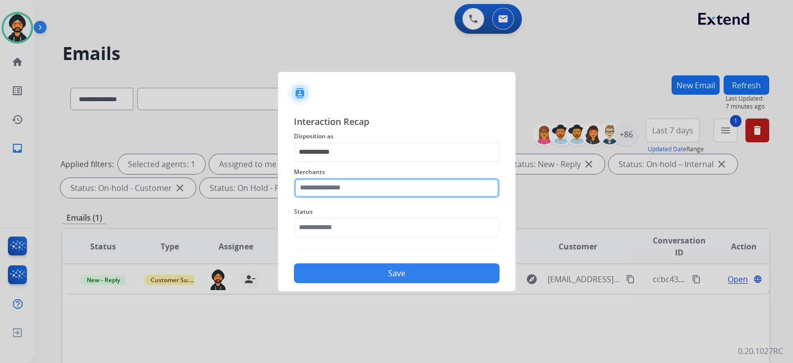
click at [332, 191] on input "text" at bounding box center [397, 188] width 206 height 20
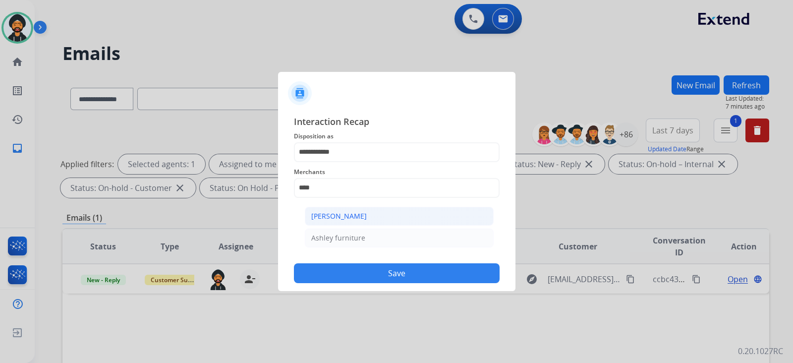
click at [349, 216] on div "[PERSON_NAME]" at bounding box center [339, 216] width 56 height 10
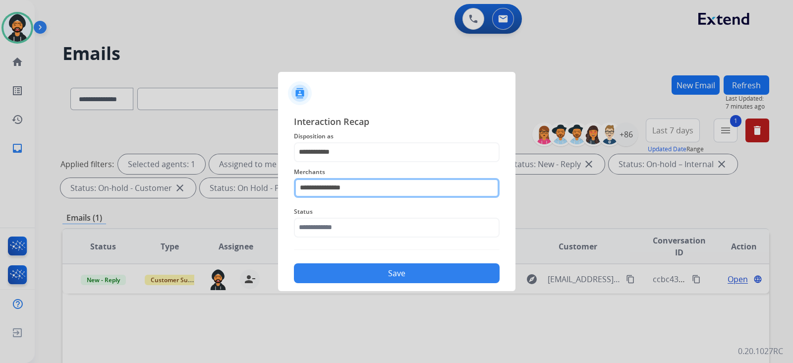
click at [339, 192] on input "**********" at bounding box center [397, 188] width 206 height 20
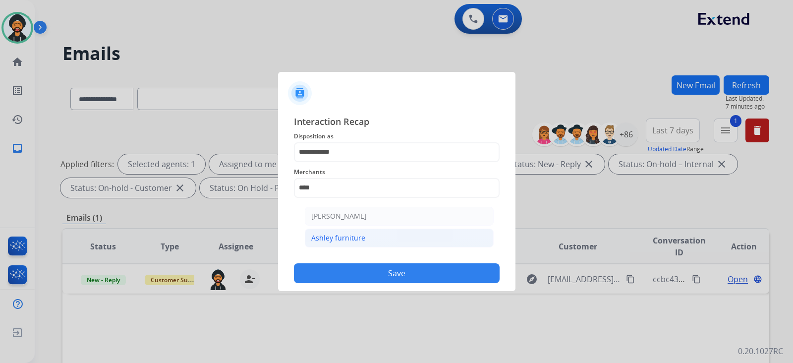
click at [342, 240] on div "Ashley furniture" at bounding box center [338, 238] width 54 height 10
type input "**********"
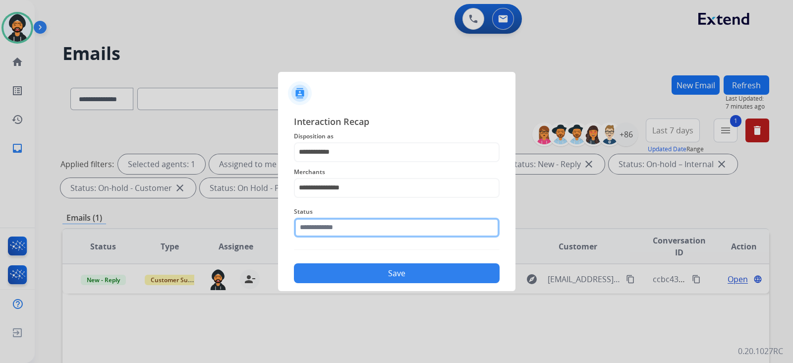
click at [338, 230] on input "text" at bounding box center [397, 228] width 206 height 20
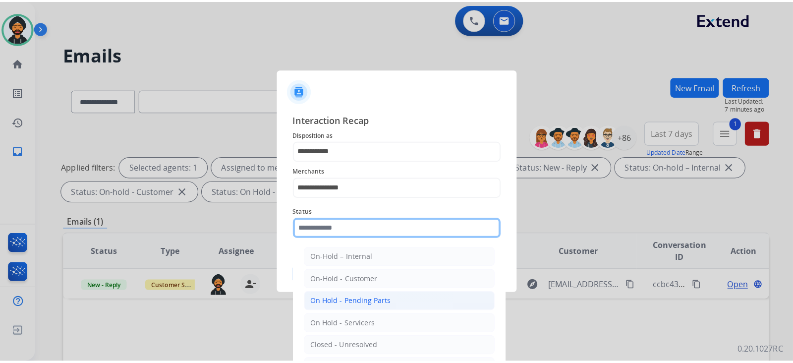
scroll to position [58, 0]
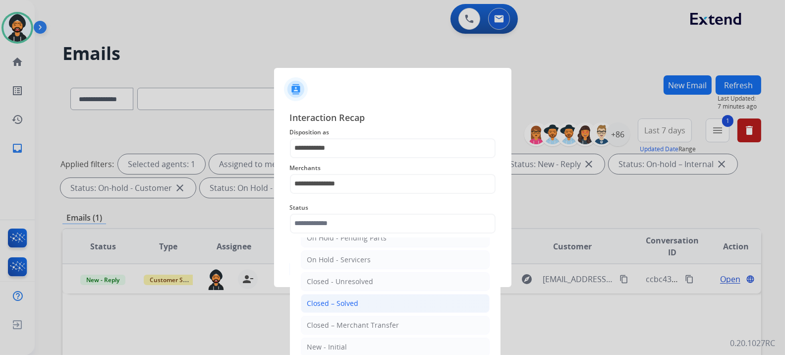
click at [332, 298] on div "Closed – Solved" at bounding box center [333, 303] width 52 height 10
type input "**********"
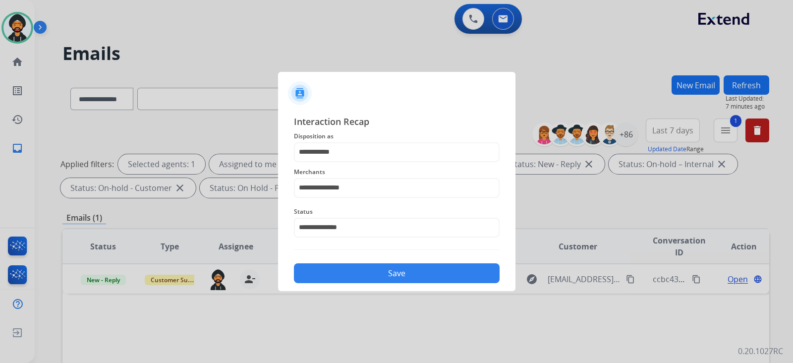
click at [327, 279] on button "Save" at bounding box center [397, 273] width 206 height 20
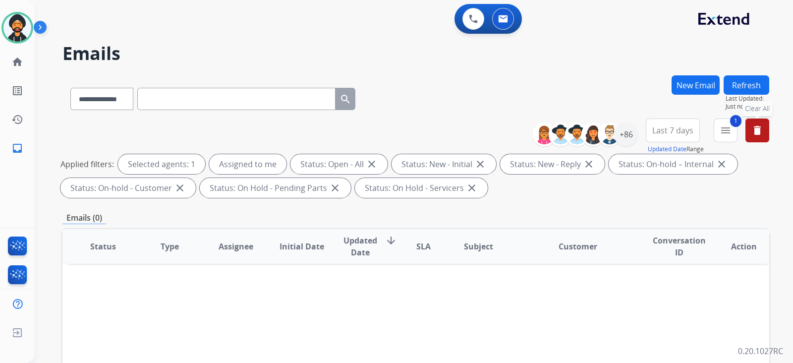
click at [764, 129] on button "delete Clear All" at bounding box center [758, 131] width 24 height 24
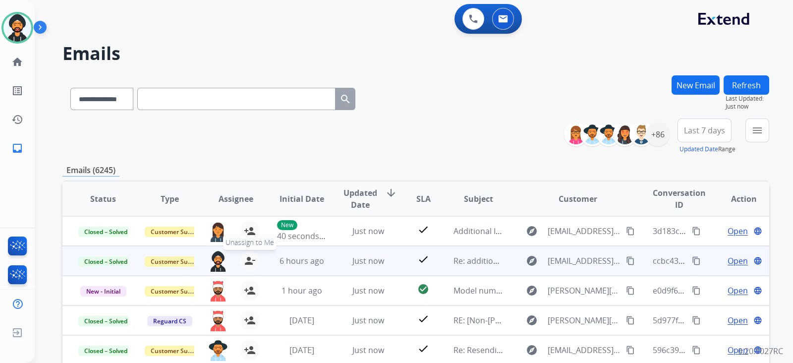
click at [248, 262] on mat-icon "person_remove" at bounding box center [250, 261] width 12 height 12
click at [245, 256] on mat-icon "person_add" at bounding box center [250, 261] width 12 height 12
click at [252, 259] on mat-icon "person_remove" at bounding box center [250, 261] width 12 height 12
click at [216, 259] on span "+" at bounding box center [218, 261] width 4 height 12
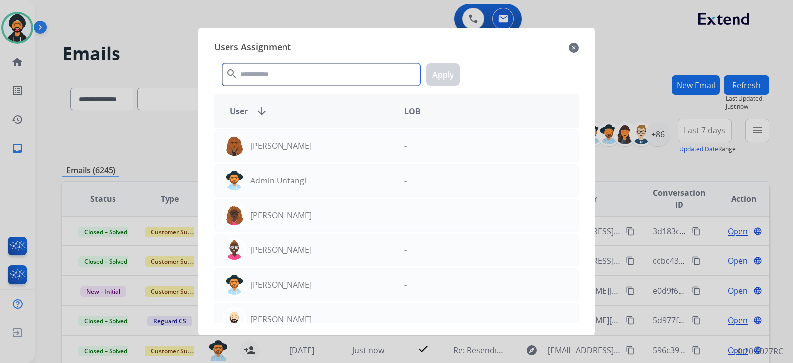
click at [264, 72] on input "text" at bounding box center [321, 74] width 198 height 22
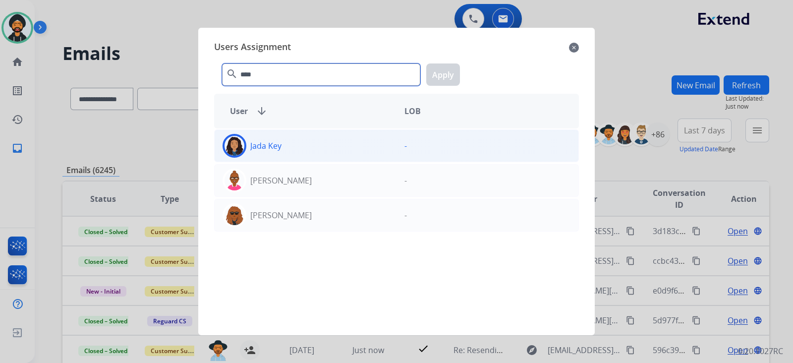
type input "****"
click at [282, 142] on div "Jada Key" at bounding box center [306, 146] width 182 height 24
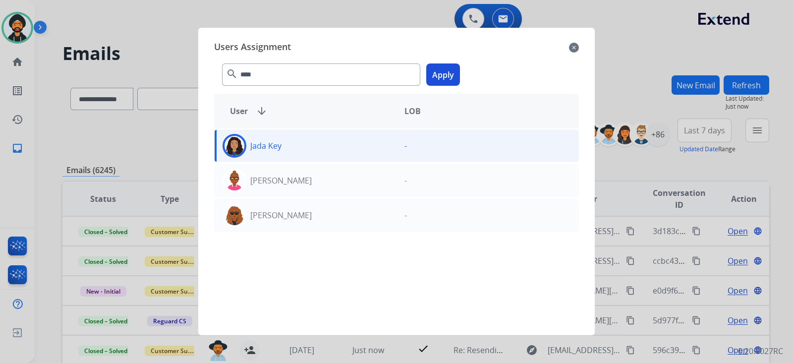
click at [443, 72] on button "Apply" at bounding box center [443, 74] width 34 height 22
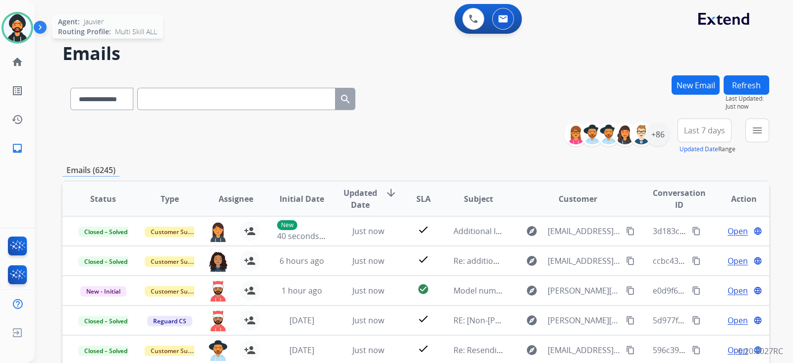
click at [17, 26] on img at bounding box center [17, 28] width 28 height 28
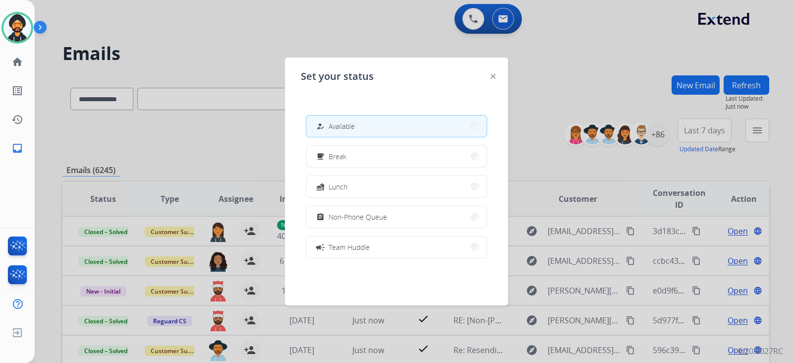
click at [491, 75] on img at bounding box center [493, 76] width 5 height 5
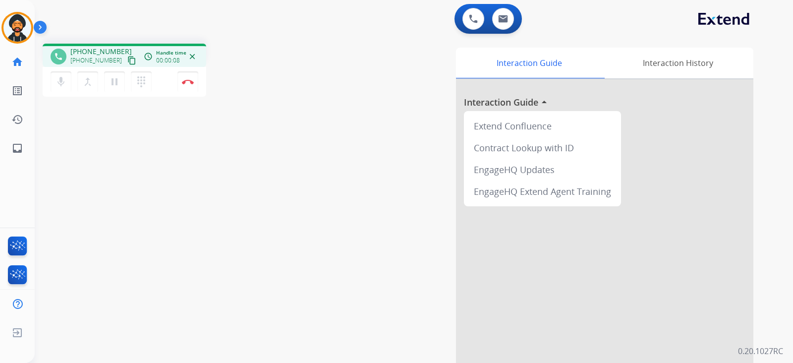
click at [127, 59] on mat-icon "content_copy" at bounding box center [131, 60] width 9 height 9
click at [181, 77] on button "Disconnect" at bounding box center [188, 81] width 21 height 21
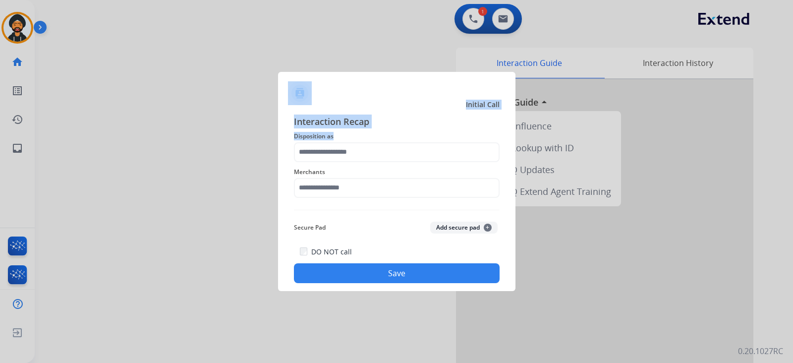
drag, startPoint x: 10, startPoint y: 244, endPoint x: 327, endPoint y: 147, distance: 331.9
click at [0, 147] on app-contact-recap-modal "Initial Call Interaction Recap Disposition as Merchants Secure Pad Add secure p…" at bounding box center [0, 181] width 0 height 363
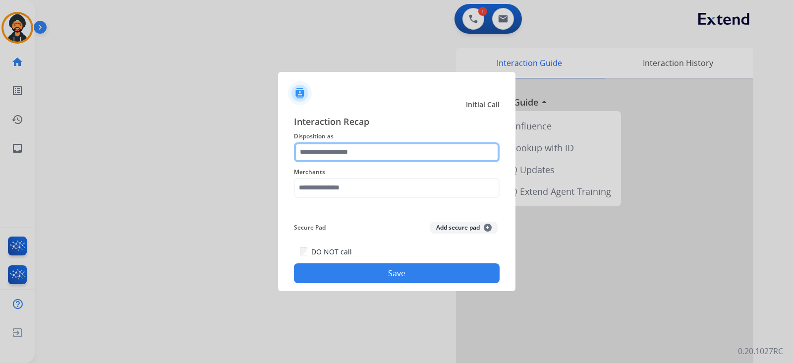
click at [327, 147] on input "text" at bounding box center [397, 152] width 206 height 20
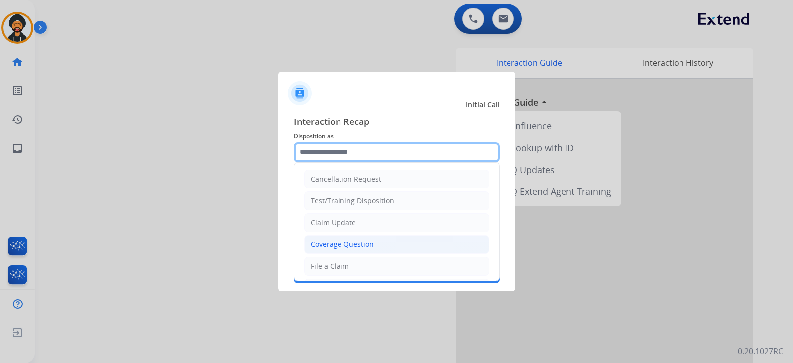
scroll to position [123, 0]
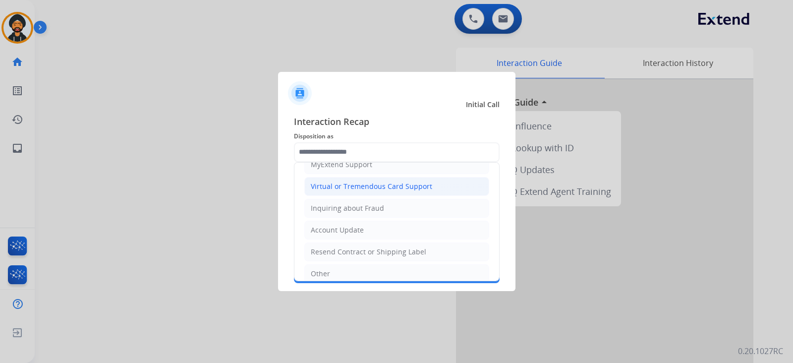
click at [359, 183] on div "Virtual or Tremendous Card Support" at bounding box center [371, 186] width 121 height 10
type input "**********"
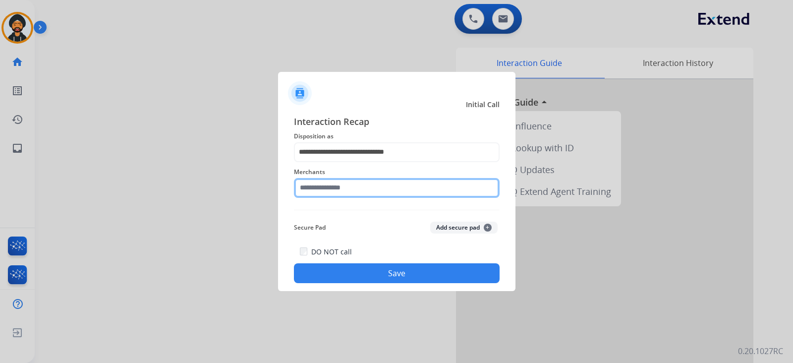
click at [344, 190] on input "text" at bounding box center [397, 188] width 206 height 20
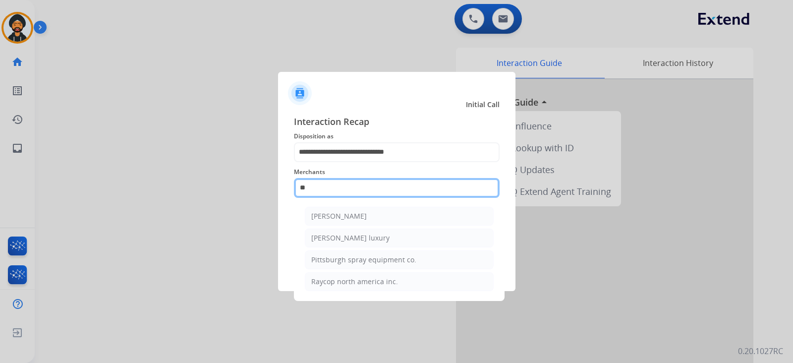
type input "*"
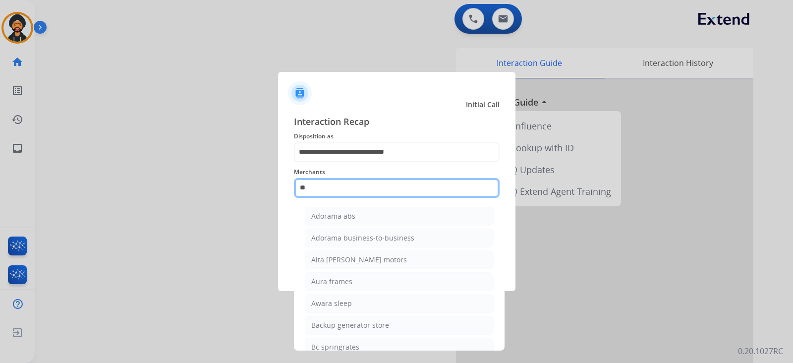
type input "*"
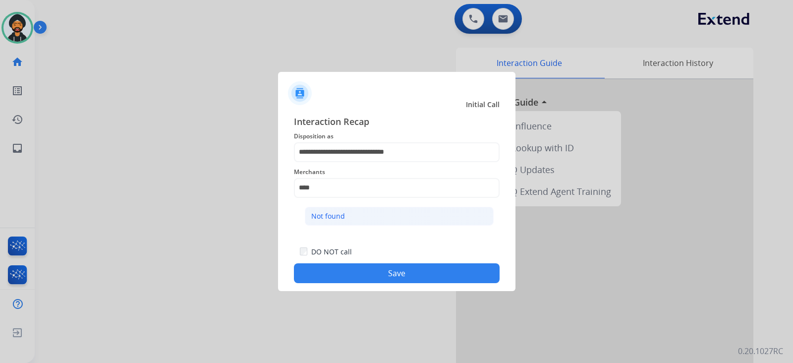
click at [374, 213] on li "Not found" at bounding box center [399, 216] width 189 height 19
type input "*********"
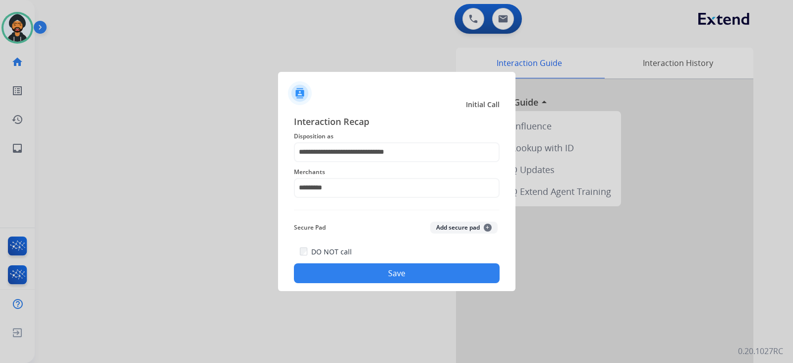
click at [400, 264] on button "Save" at bounding box center [397, 273] width 206 height 20
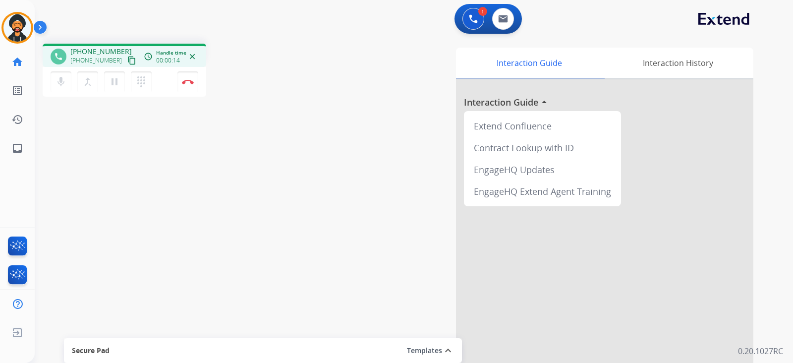
click at [127, 59] on mat-icon "content_copy" at bounding box center [131, 60] width 9 height 9
click at [163, 58] on span "00:03:46" at bounding box center [168, 61] width 24 height 8
click at [186, 74] on button "Disconnect" at bounding box center [188, 81] width 21 height 21
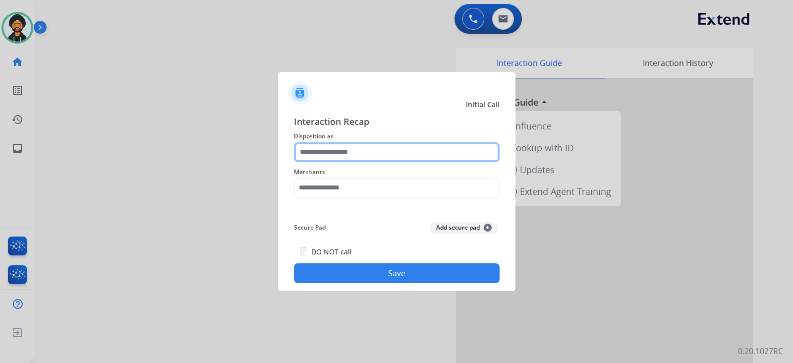
click at [374, 153] on input "text" at bounding box center [397, 152] width 206 height 20
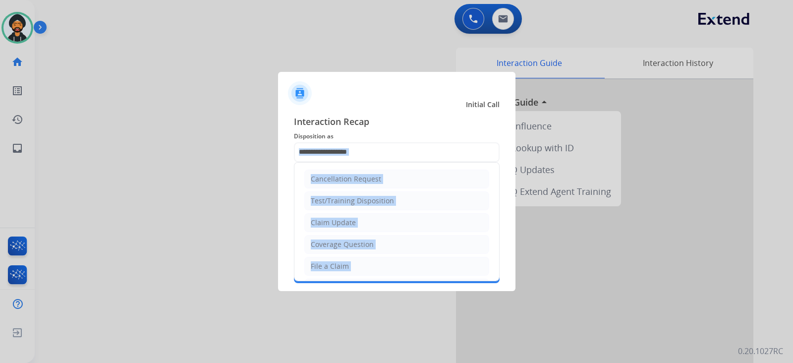
drag, startPoint x: 355, startPoint y: 224, endPoint x: 344, endPoint y: 175, distance: 50.8
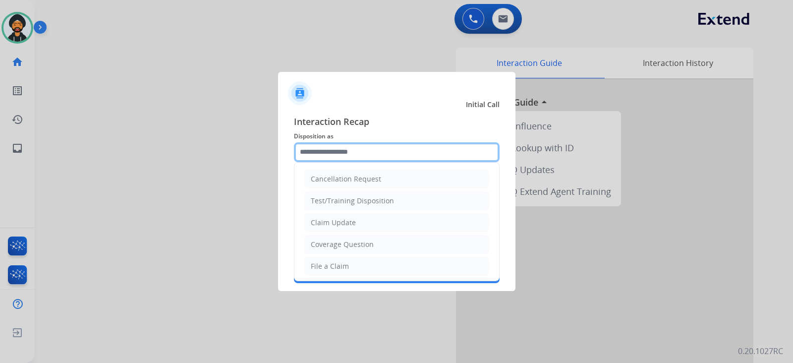
click at [337, 147] on input "text" at bounding box center [397, 152] width 206 height 20
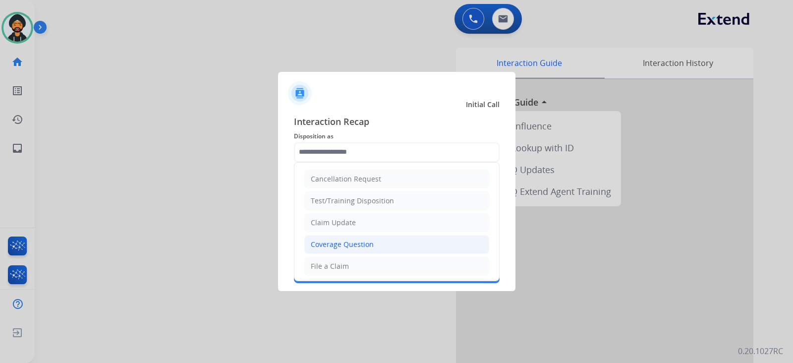
drag, startPoint x: 359, startPoint y: 241, endPoint x: 357, endPoint y: 234, distance: 8.0
click at [359, 241] on div "Coverage Question" at bounding box center [342, 244] width 63 height 10
type input "**********"
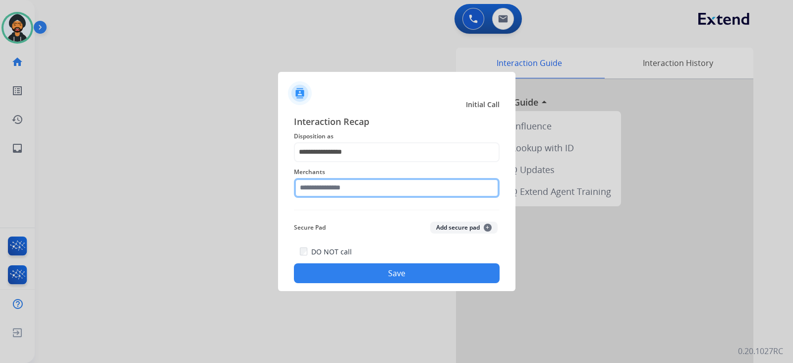
click at [330, 195] on input "text" at bounding box center [397, 188] width 206 height 20
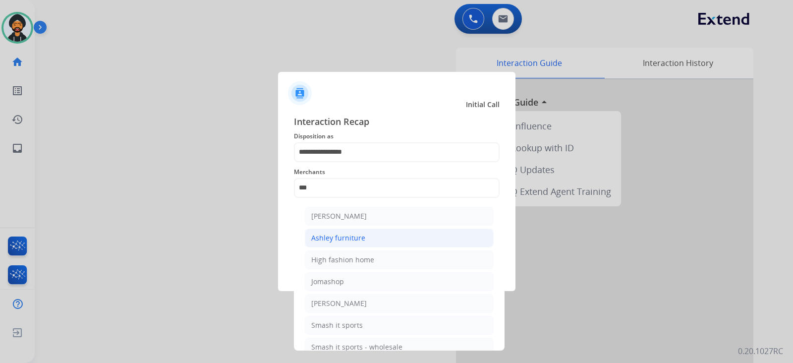
click at [347, 236] on div "Ashley furniture" at bounding box center [338, 238] width 54 height 10
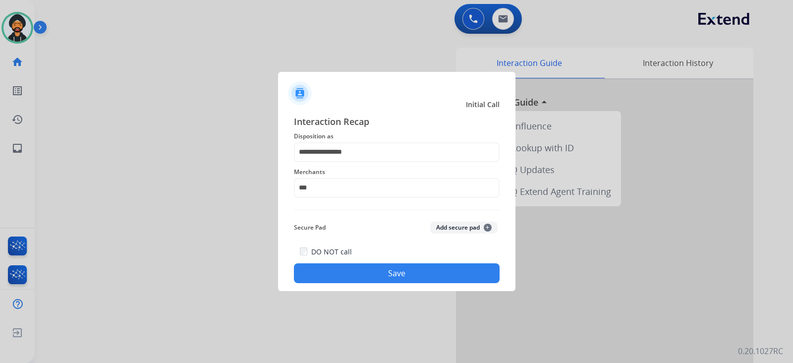
type input "**********"
click at [346, 264] on button "Save" at bounding box center [397, 273] width 206 height 20
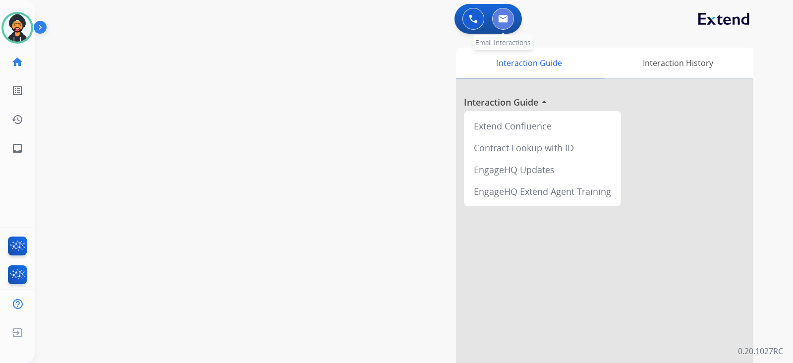
click at [499, 18] on img at bounding box center [503, 19] width 10 height 8
select select "**********"
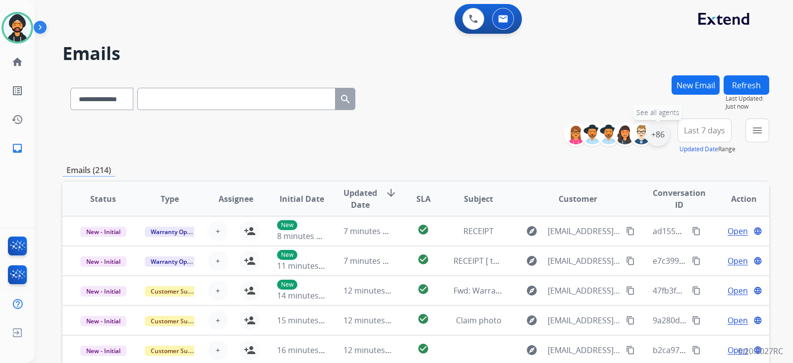
click at [652, 136] on div "+86" at bounding box center [658, 134] width 24 height 24
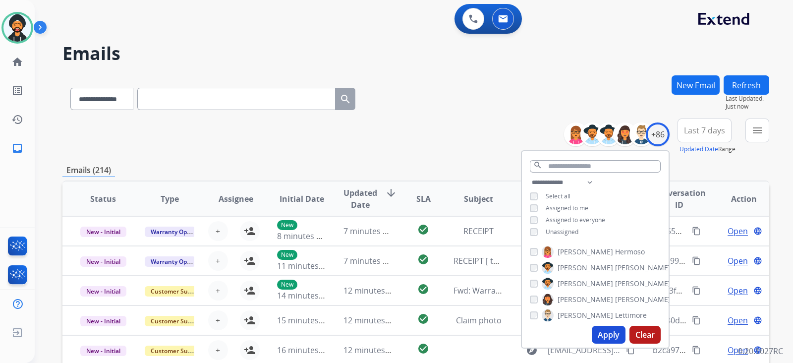
click at [536, 232] on div "Unassigned" at bounding box center [554, 232] width 49 height 8
click at [612, 337] on button "Apply" at bounding box center [609, 335] width 34 height 18
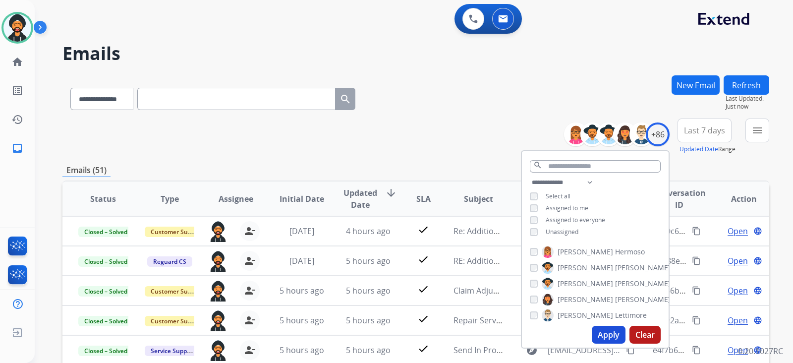
click at [599, 333] on button "Apply" at bounding box center [609, 335] width 34 height 18
click at [750, 128] on button "menu Filters" at bounding box center [758, 131] width 24 height 24
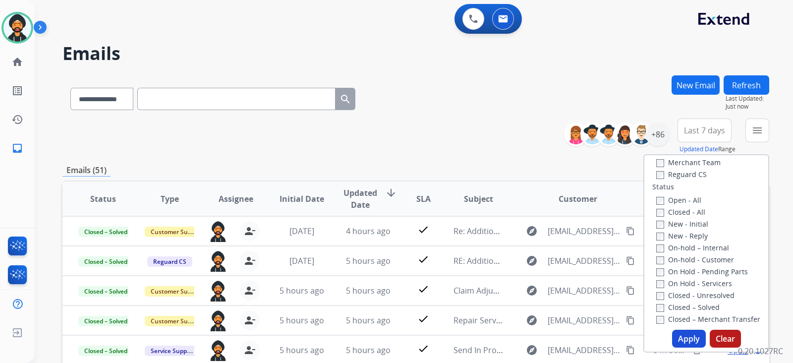
scroll to position [123, 0]
click at [656, 184] on label "Open - All" at bounding box center [678, 188] width 45 height 9
click at [693, 341] on button "Apply" at bounding box center [689, 339] width 34 height 18
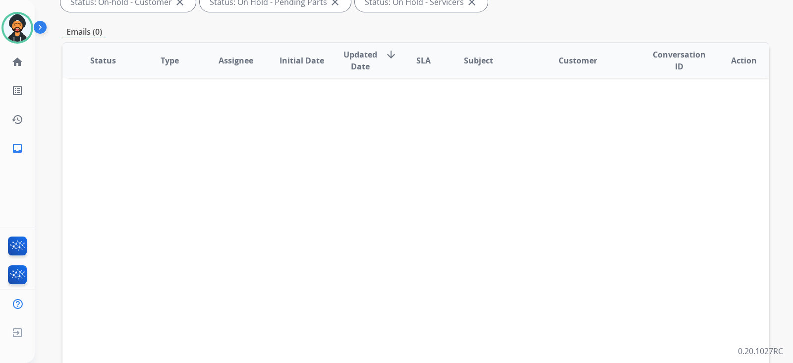
scroll to position [0, 0]
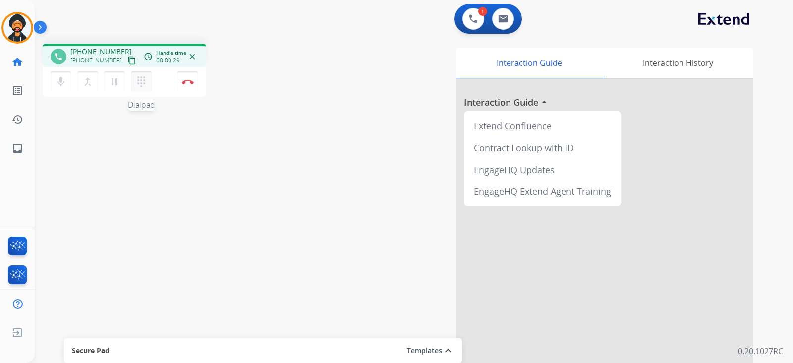
click at [144, 81] on mat-icon "dialpad" at bounding box center [141, 82] width 12 height 12
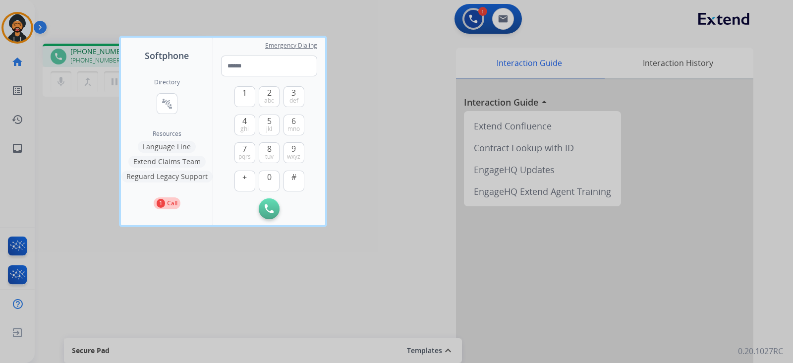
click at [170, 150] on button "Language Line" at bounding box center [167, 147] width 58 height 12
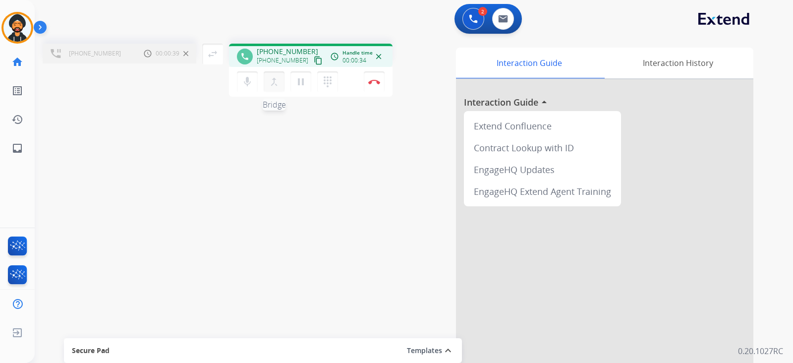
click at [275, 85] on mat-icon "merge_type" at bounding box center [274, 82] width 12 height 12
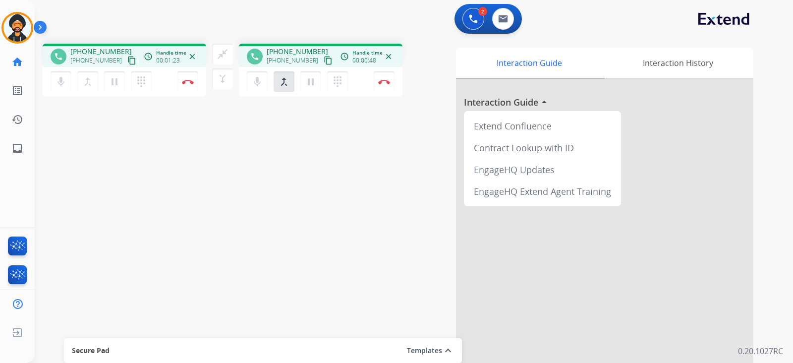
click at [126, 60] on button "content_copy" at bounding box center [132, 61] width 12 height 12
click at [284, 81] on mat-icon "merge_type" at bounding box center [284, 82] width 12 height 12
click at [385, 80] on img at bounding box center [384, 81] width 12 height 5
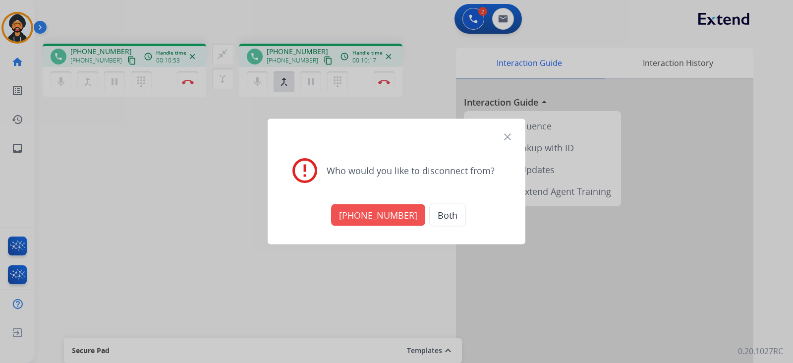
click at [384, 213] on button "[PHONE_NUMBER]" at bounding box center [378, 215] width 94 height 22
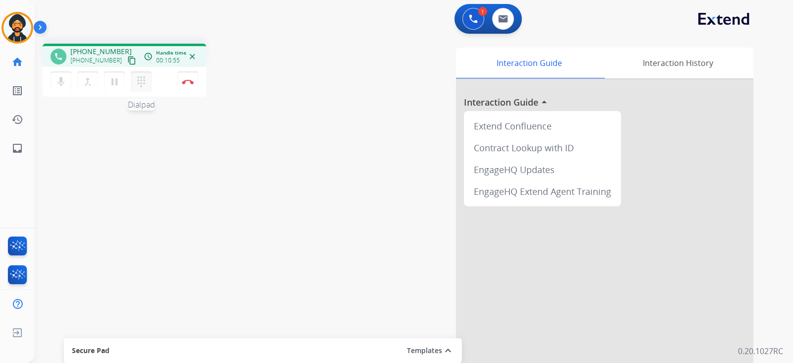
click at [146, 82] on mat-icon "dialpad" at bounding box center [141, 82] width 12 height 12
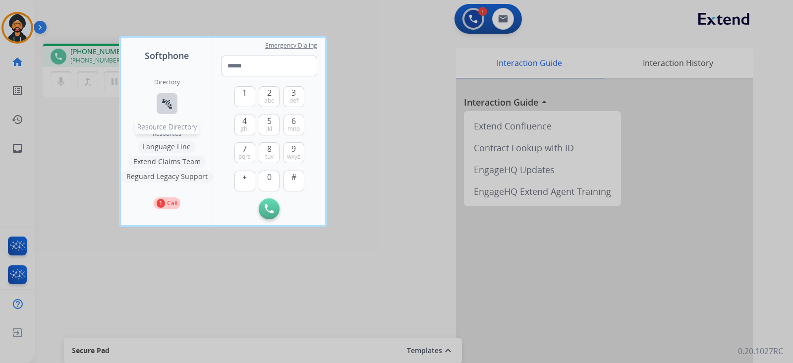
click at [166, 102] on mat-icon "connect_without_contact" at bounding box center [167, 104] width 12 height 12
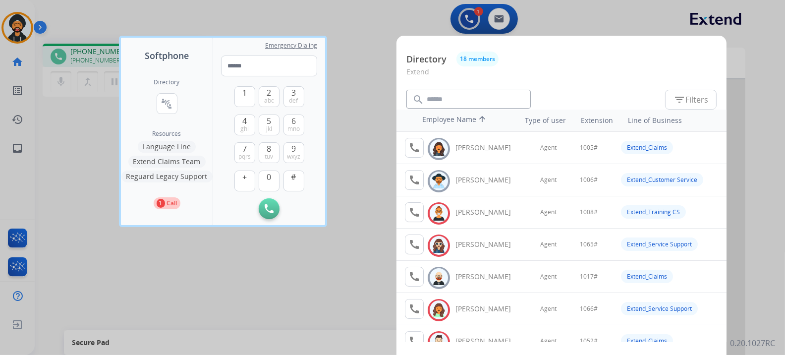
click at [175, 144] on button "Language Line" at bounding box center [167, 147] width 58 height 12
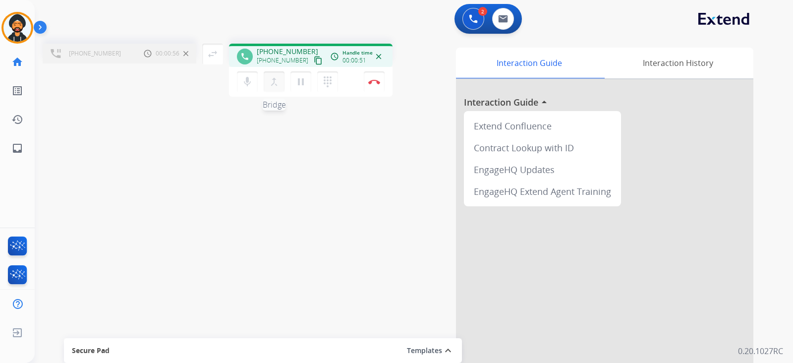
click at [277, 80] on mat-icon "merge_type" at bounding box center [274, 82] width 12 height 12
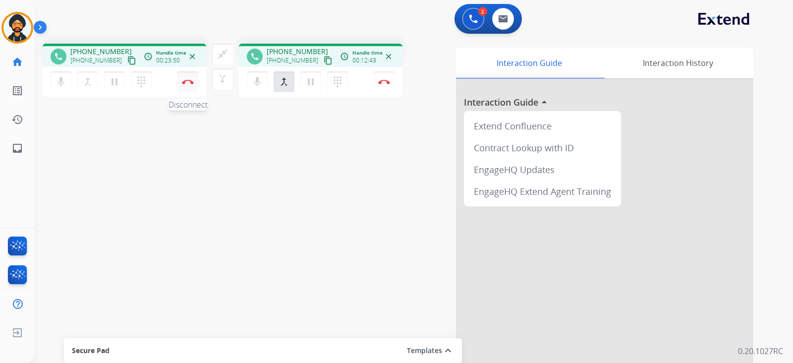
click at [191, 84] on img at bounding box center [188, 81] width 12 height 5
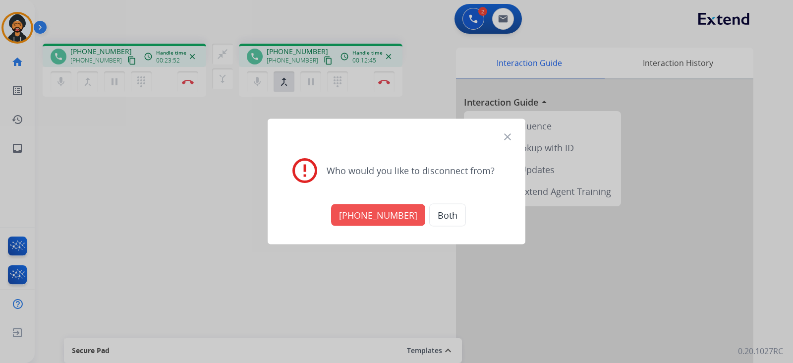
click at [455, 214] on button "Both" at bounding box center [447, 215] width 37 height 23
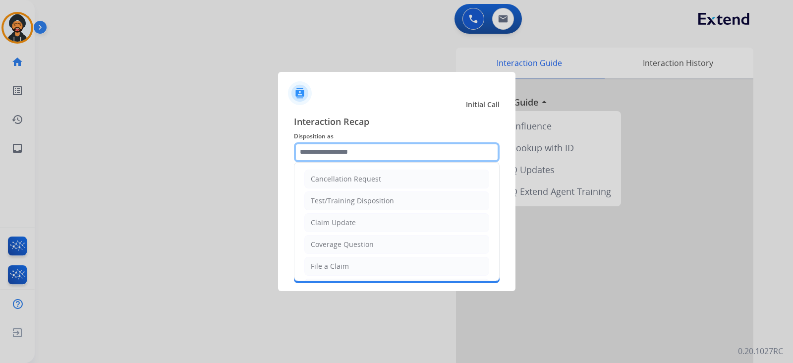
click at [344, 150] on input "text" at bounding box center [397, 152] width 206 height 20
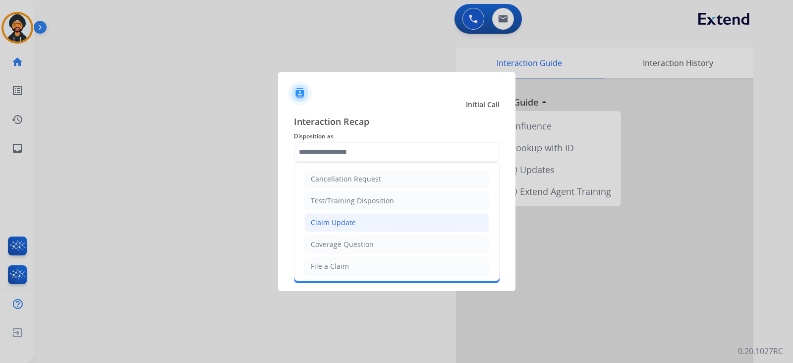
click at [339, 219] on div "Claim Update" at bounding box center [333, 223] width 45 height 10
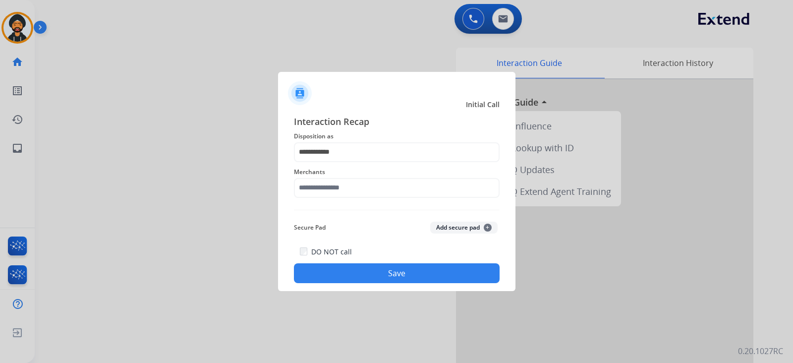
click at [325, 136] on span "Disposition as" at bounding box center [397, 136] width 206 height 12
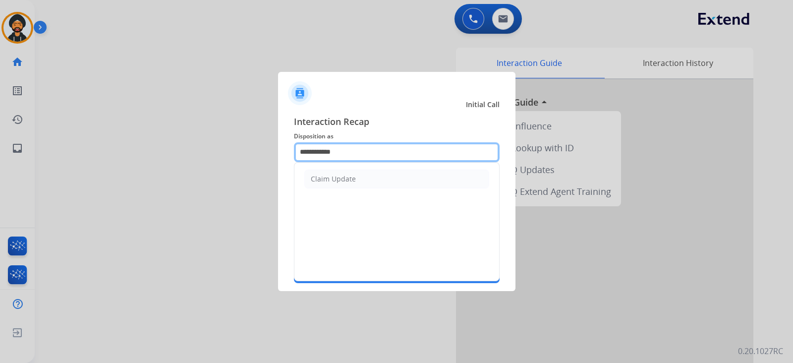
click at [325, 156] on input "**********" at bounding box center [397, 152] width 206 height 20
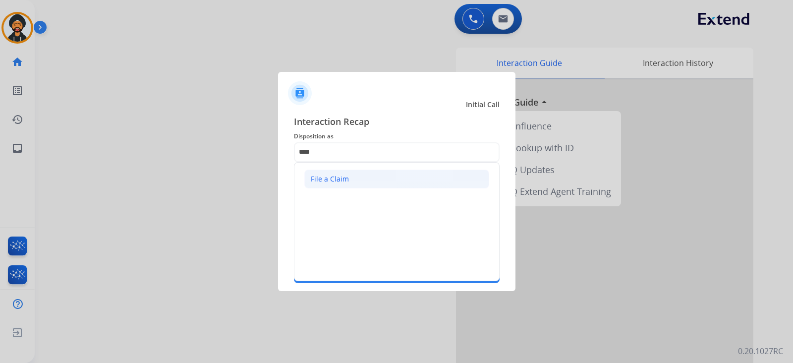
click at [344, 178] on div "File a Claim" at bounding box center [330, 179] width 38 height 10
type input "**********"
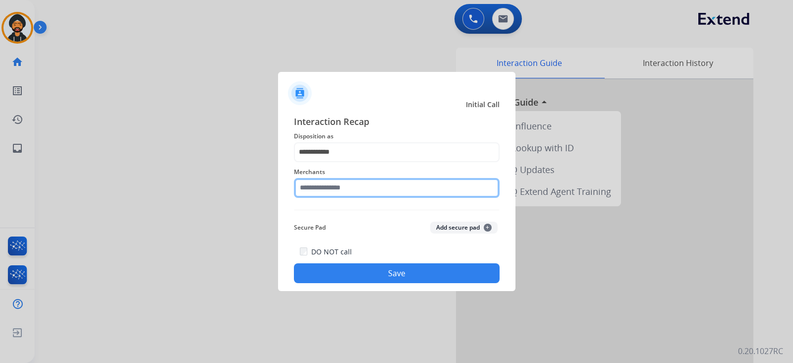
click at [343, 190] on input "text" at bounding box center [397, 188] width 206 height 20
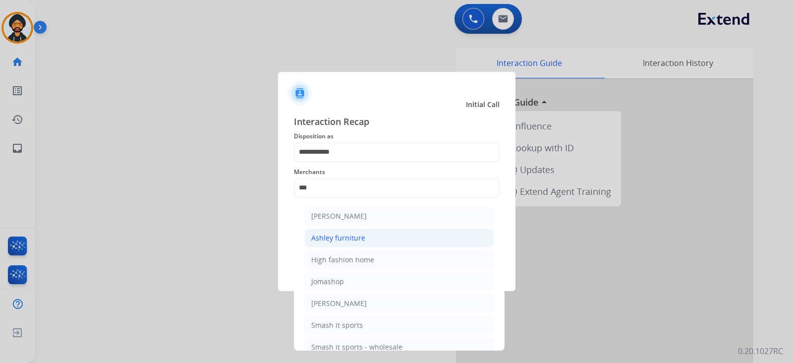
click at [357, 236] on div "Ashley furniture" at bounding box center [338, 238] width 54 height 10
type input "**********"
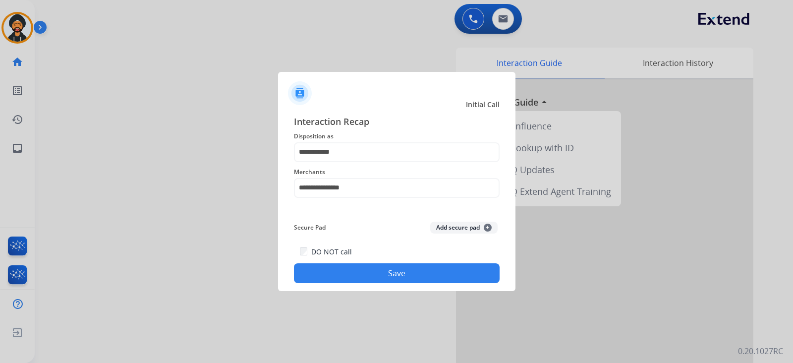
click at [358, 279] on button "Save" at bounding box center [397, 273] width 206 height 20
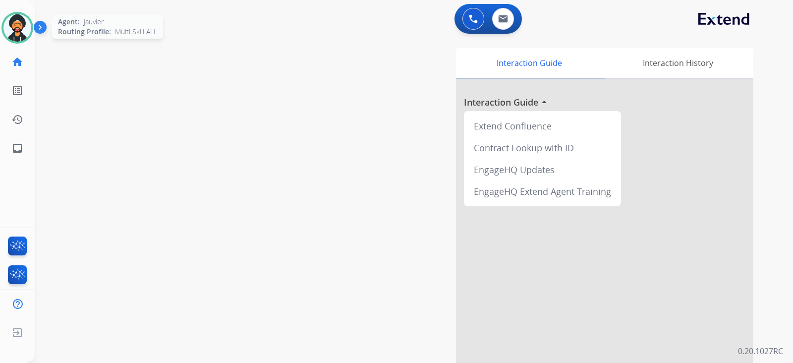
click at [13, 39] on img at bounding box center [17, 28] width 28 height 28
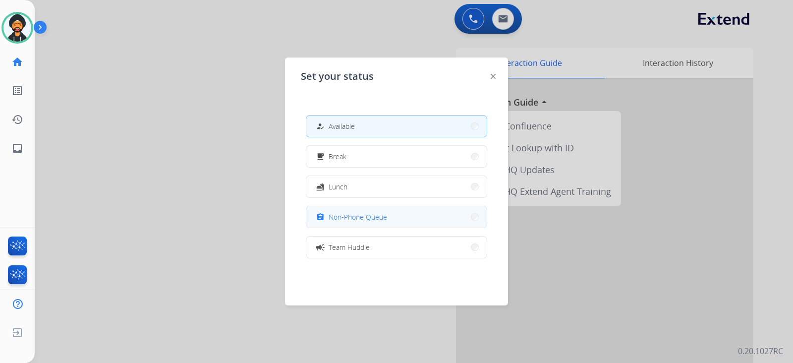
click at [399, 225] on button "assignment Non-Phone Queue" at bounding box center [396, 216] width 180 height 21
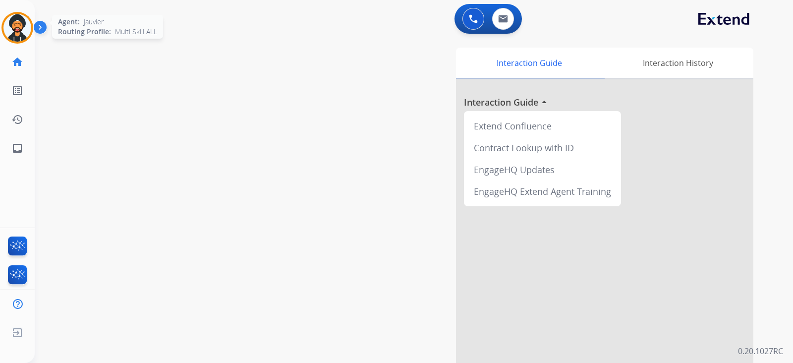
click at [21, 29] on img at bounding box center [17, 28] width 28 height 28
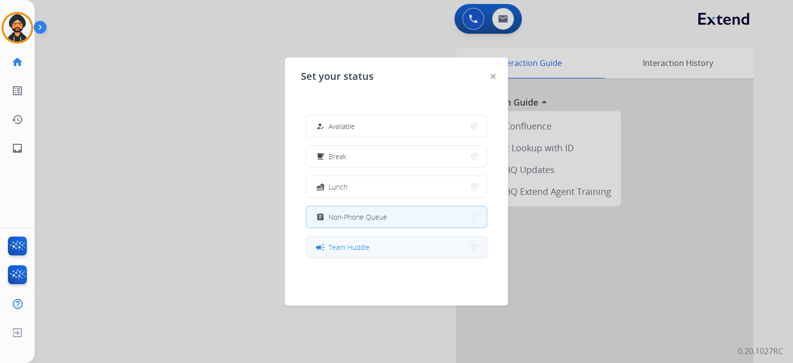
scroll to position [156, 0]
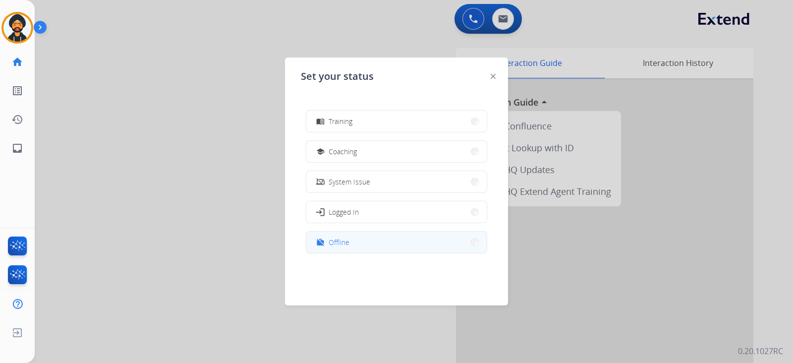
click at [365, 248] on button "work_off Offline" at bounding box center [396, 242] width 180 height 21
